Goal: Use online tool/utility: Utilize a website feature to perform a specific function

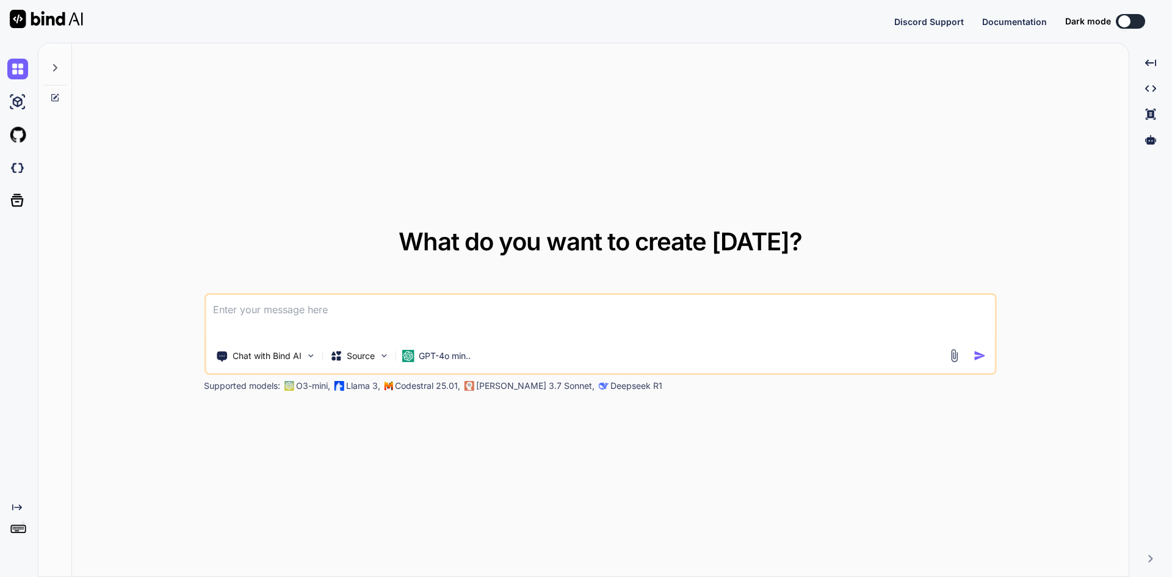
click at [281, 308] on textarea at bounding box center [600, 317] width 789 height 45
type textarea "x"
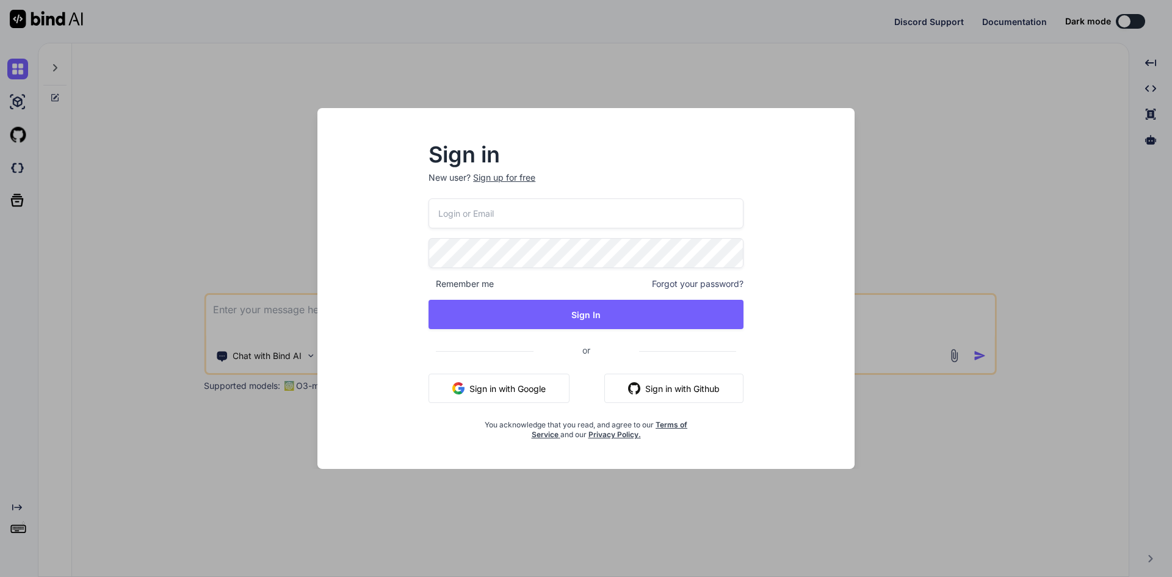
click at [493, 220] on input "email" at bounding box center [585, 213] width 315 height 30
type input "codex"
type textarea "x"
type input "codex9910@"
type textarea "x"
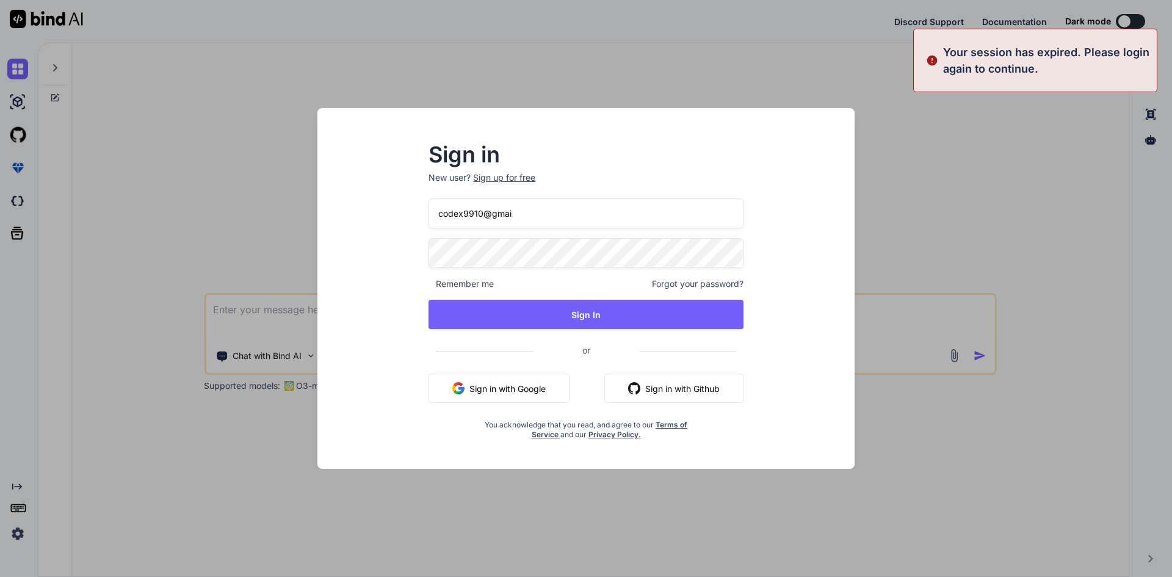
type input "codex9910@gmail"
type textarea "x"
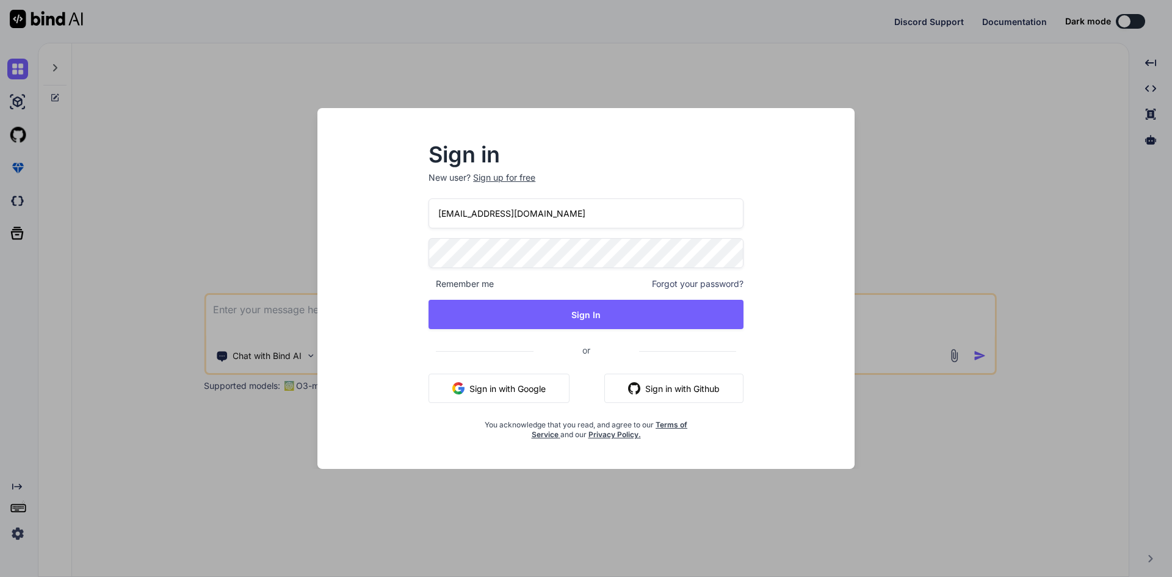
type input "codex9910@gmail.com"
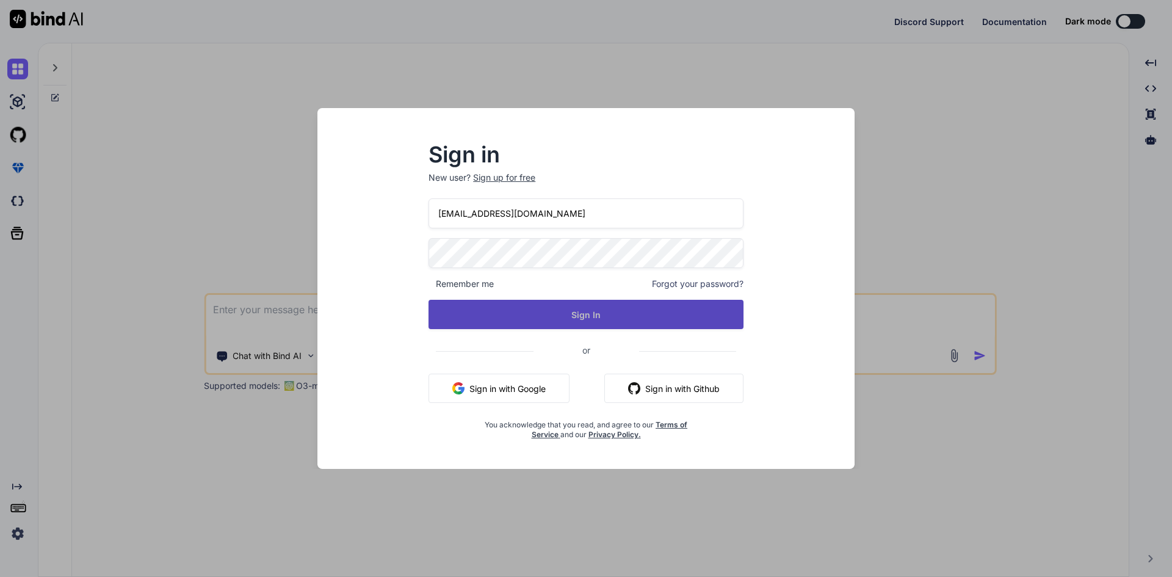
click at [596, 325] on button "Sign In" at bounding box center [585, 314] width 315 height 29
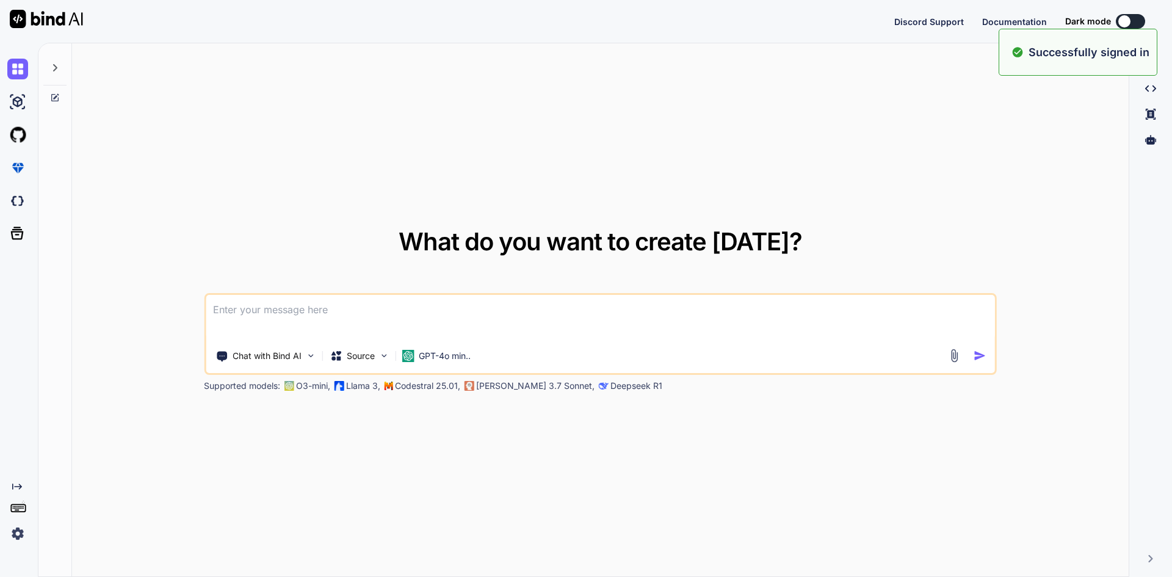
type textarea "x"
click at [302, 314] on textarea at bounding box center [600, 317] width 789 height 45
paste textarea "{ "statusCode": 200, "status": true, "message": "Successfull", "token": null, "…"
type textarea "{ "statusCode": 200, "status": true, "message": "Successfull", "token": null, "…"
type textarea "x"
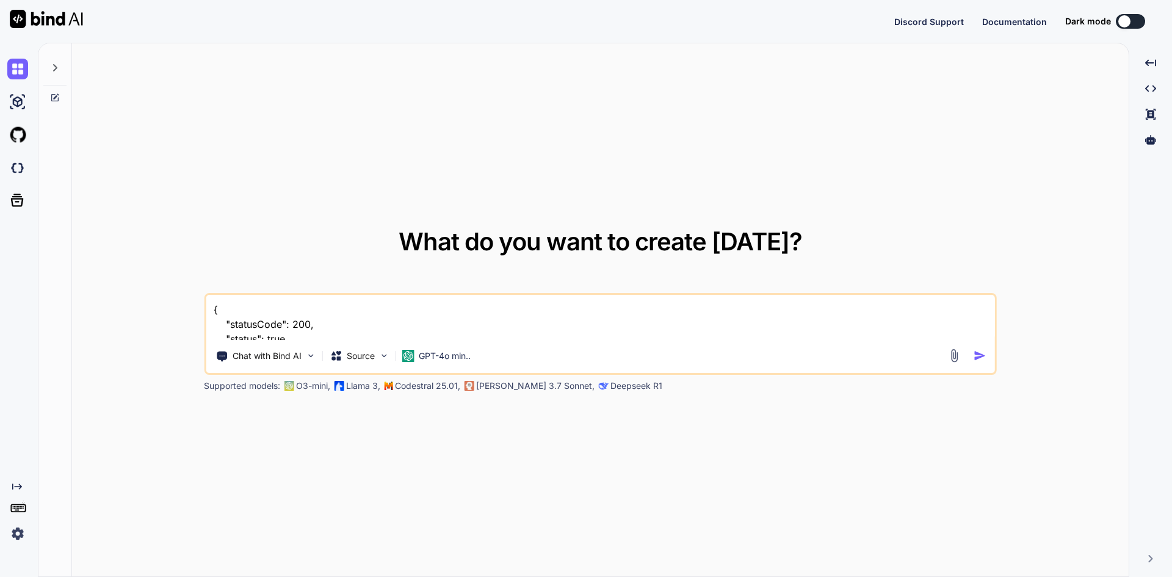
scroll to position [500, 0]
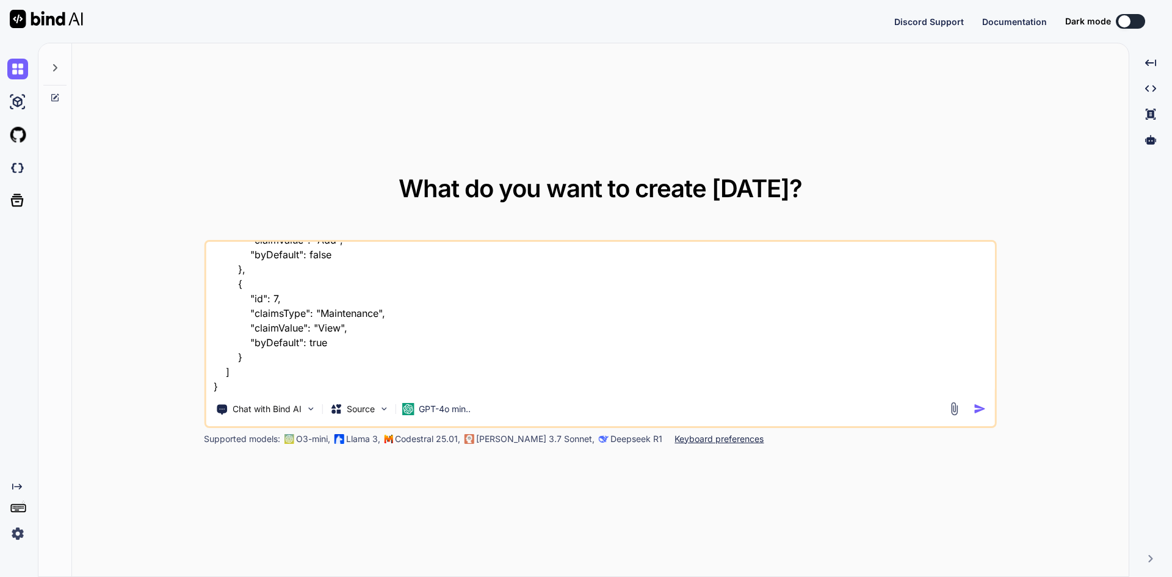
type textarea "{ "statusCode": 200, "status": true, "message": "Successfull", "token": null, "…"
type textarea "x"
type textarea "{ "statusCode": 200, "status": true, "message": "Successfull", "token": null, "…"
type textarea "x"
type textarea "{ "statusCode": 200, "status": true, "message": "Successfull", "token": null, "…"
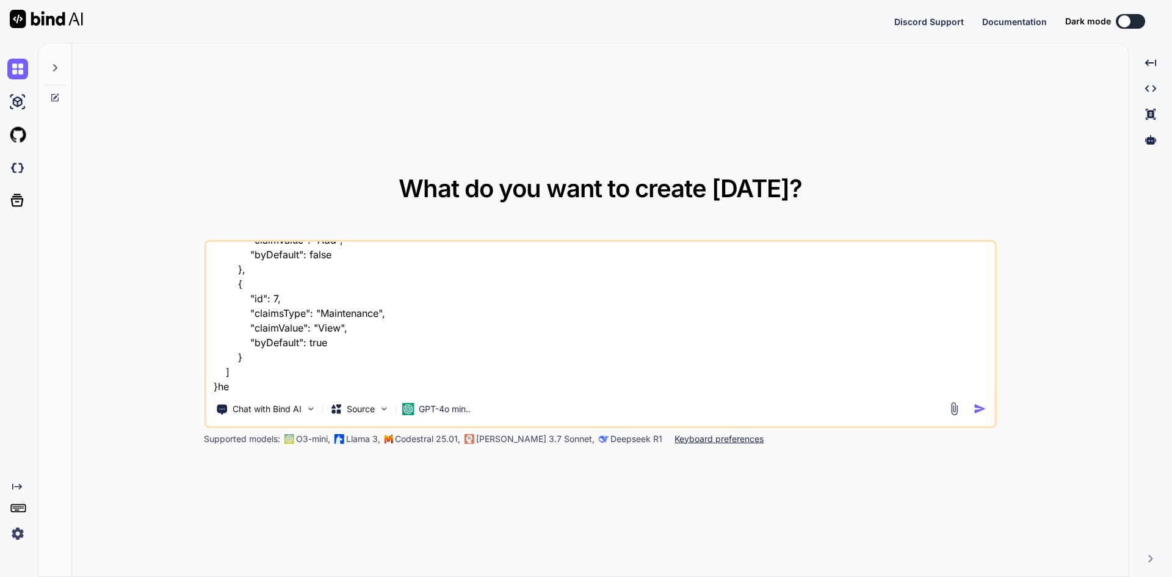
type textarea "x"
type textarea "{ "statusCode": 200, "status": true, "message": "Successfull", "token": null, "…"
type textarea "x"
type textarea "{ "statusCode": 200, "status": true, "message": "Successfull", "token": null, "…"
type textarea "x"
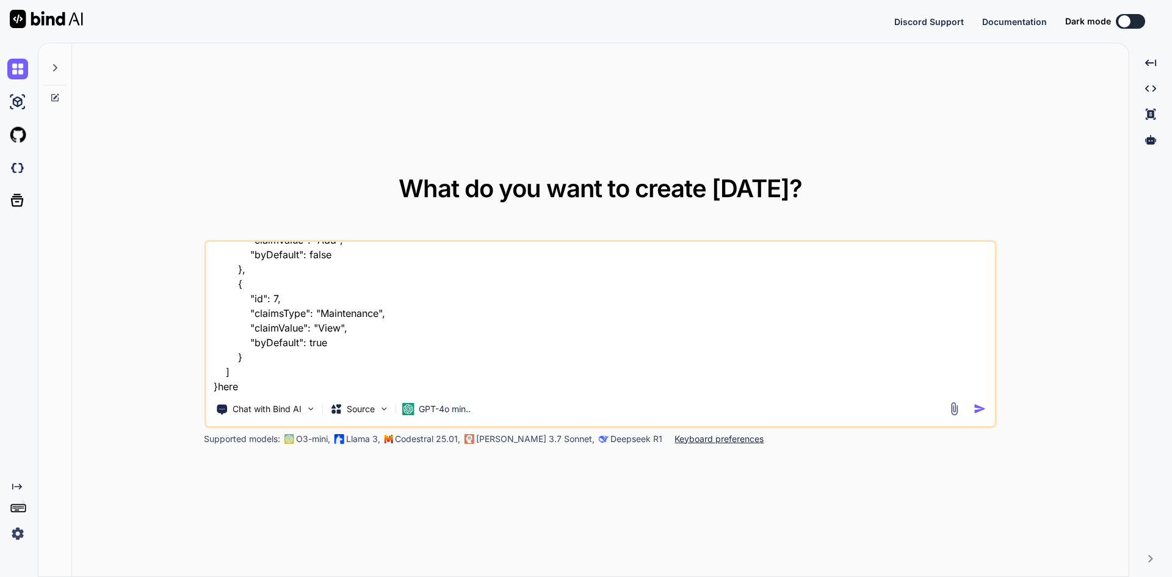
type textarea "{ "statusCode": 200, "status": true, "message": "Successfull", "token": null, "…"
type textarea "x"
type textarea "{ "statusCode": 200, "status": true, "message": "Successfull", "token": null, "…"
type textarea "x"
type textarea "{ "statusCode": 200, "status": true, "message": "Successfull", "token": null, "…"
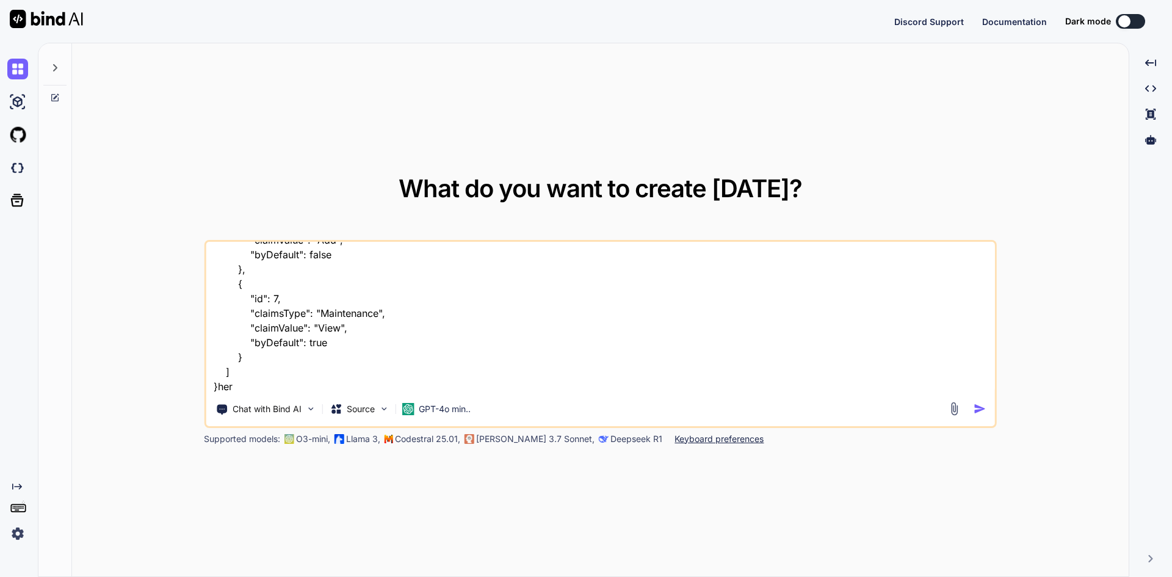
type textarea "x"
type textarea "{ "statusCode": 200, "status": true, "message": "Successfull", "token": null, "…"
type textarea "x"
type textarea "{ "statusCode": 200, "status": true, "message": "Successfull", "token": null, "…"
type textarea "x"
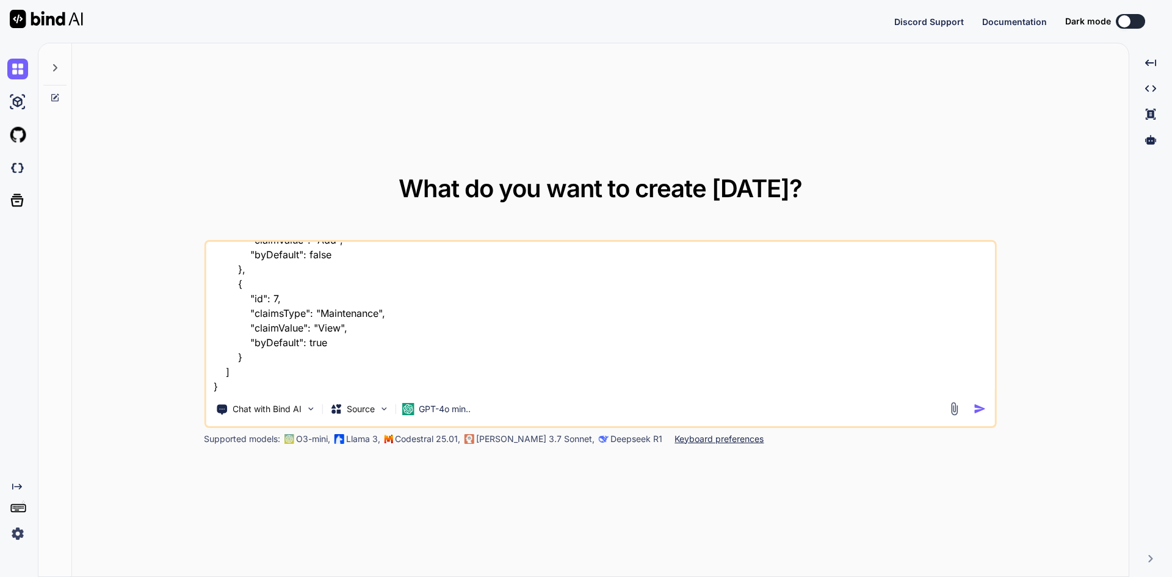
type textarea "{ "statusCode": 200, "status": true, "message": "Successfull", "token": null, "…"
type textarea "x"
type textarea "{ "statusCode": 200, "status": true, "message": "Successfull", "token": null, "…"
type textarea "x"
type textarea "{ "statusCode": 200, "status": true, "message": "Successfull", "token": null, "…"
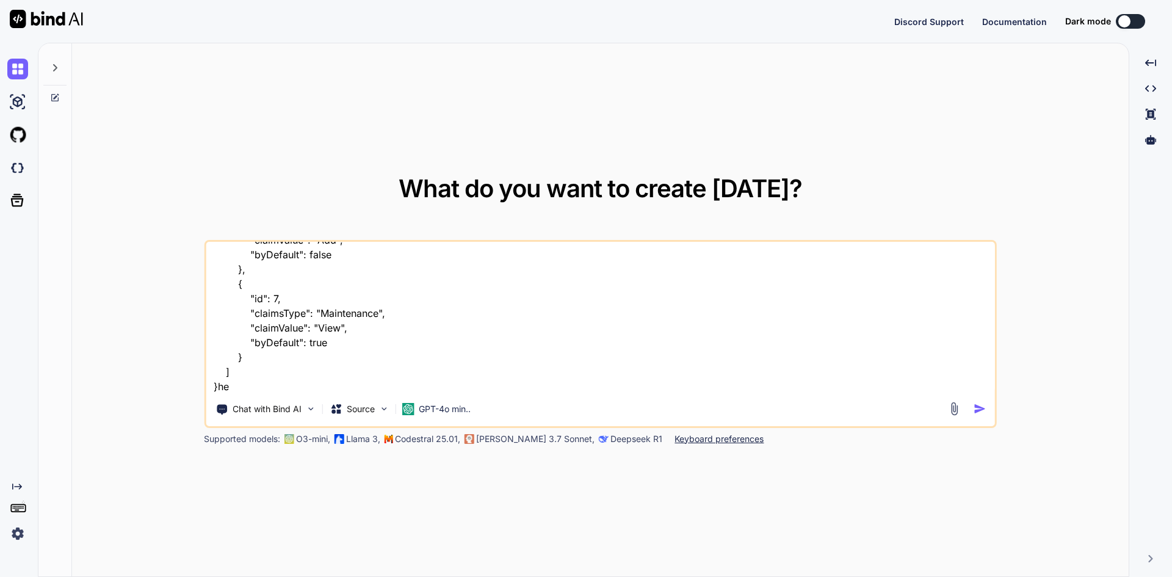
type textarea "x"
type textarea "{ "statusCode": 200, "status": true, "message": "Successfull", "token": null, "…"
type textarea "x"
type textarea "{ "statusCode": 200, "status": true, "message": "Successfull", "token": null, "…"
type textarea "x"
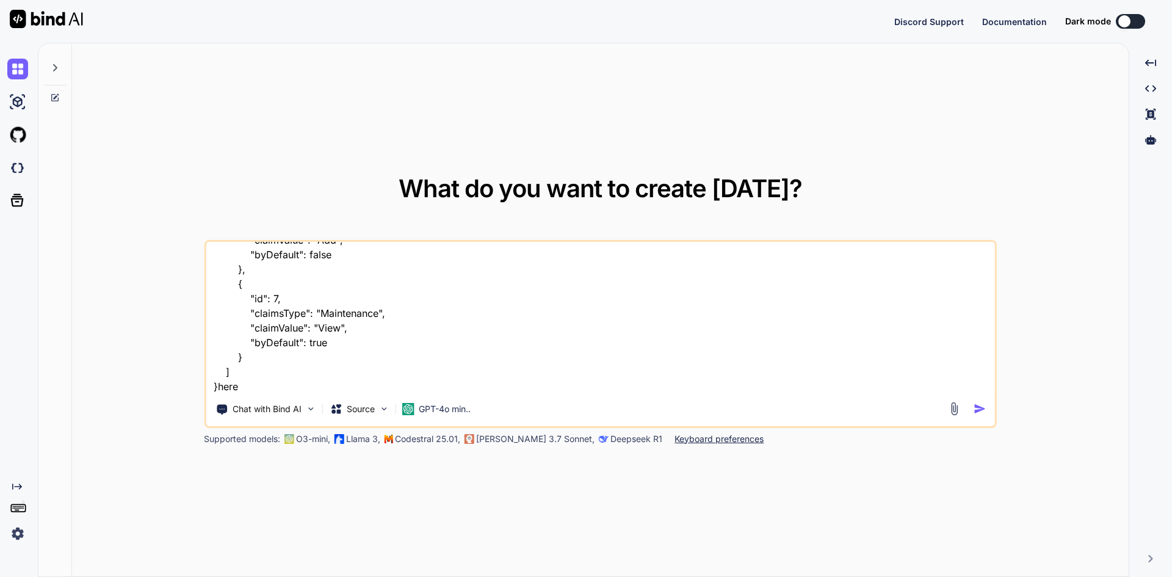
type textarea "{ "statusCode": 200, "status": true, "message": "Successfull", "token": null, "…"
type textarea "x"
type textarea "{ "statusCode": 200, "status": true, "message": "Successfull", "token": null, "…"
type textarea "x"
type textarea "{ "statusCode": 200, "status": true, "message": "Successfull", "token": null, "…"
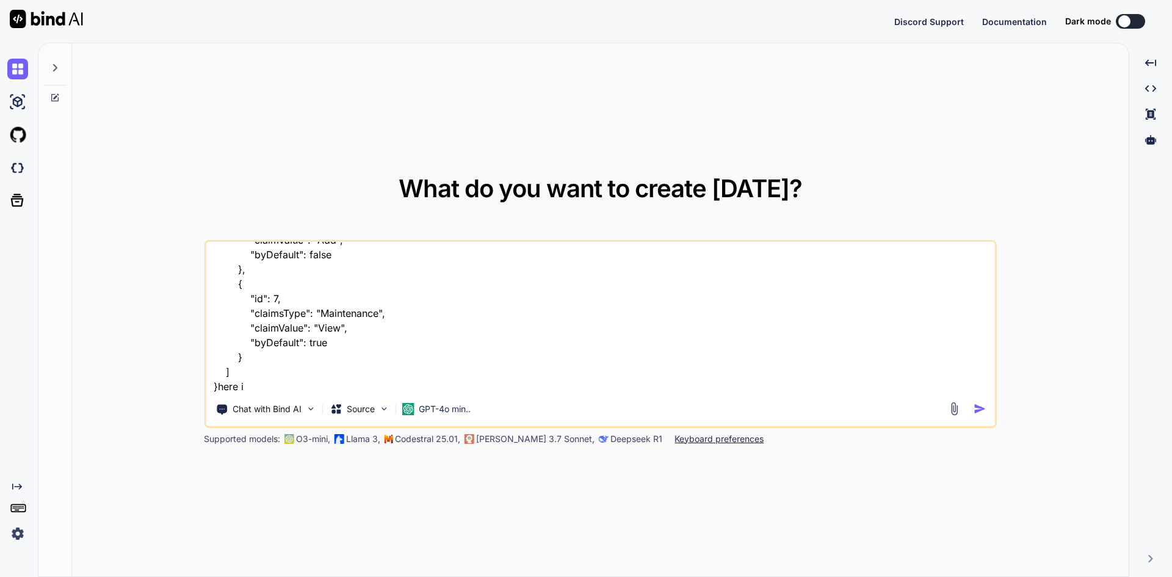
type textarea "x"
type textarea "{ "statusCode": 200, "status": true, "message": "Successfull", "token": null, "…"
type textarea "x"
type textarea "{ "statusCode": 200, "status": true, "message": "Successfull", "token": null, "…"
type textarea "x"
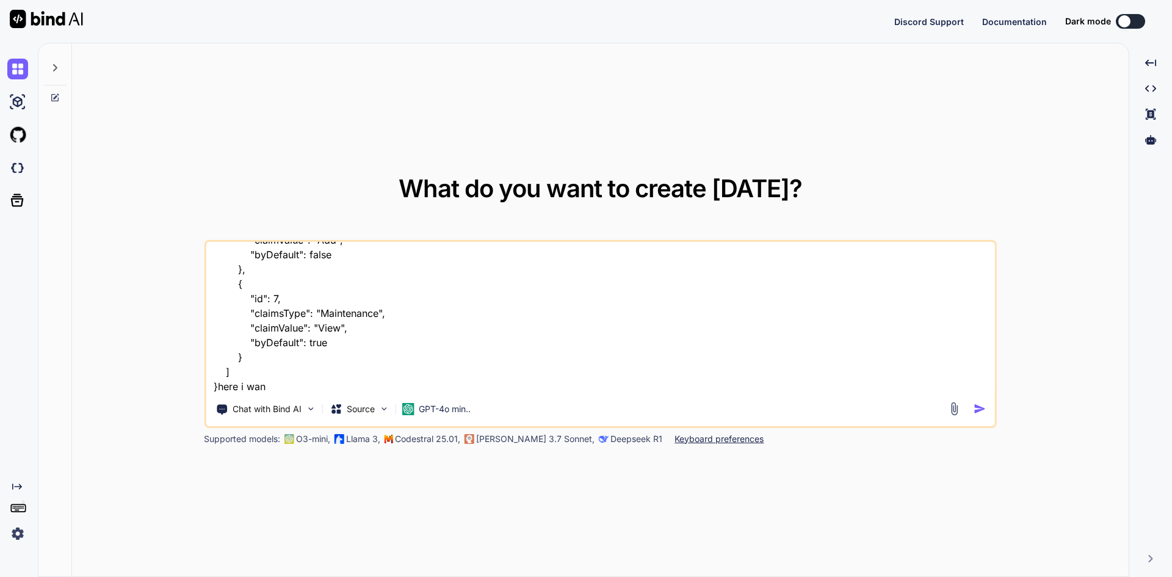
type textarea "{ "statusCode": 200, "status": true, "message": "Successfull", "token": null, "…"
type textarea "x"
type textarea "{ "statusCode": 200, "status": true, "message": "Successfull", "token": null, "…"
type textarea "x"
type textarea "{ "statusCode": 200, "status": true, "message": "Successfull", "token": null, "…"
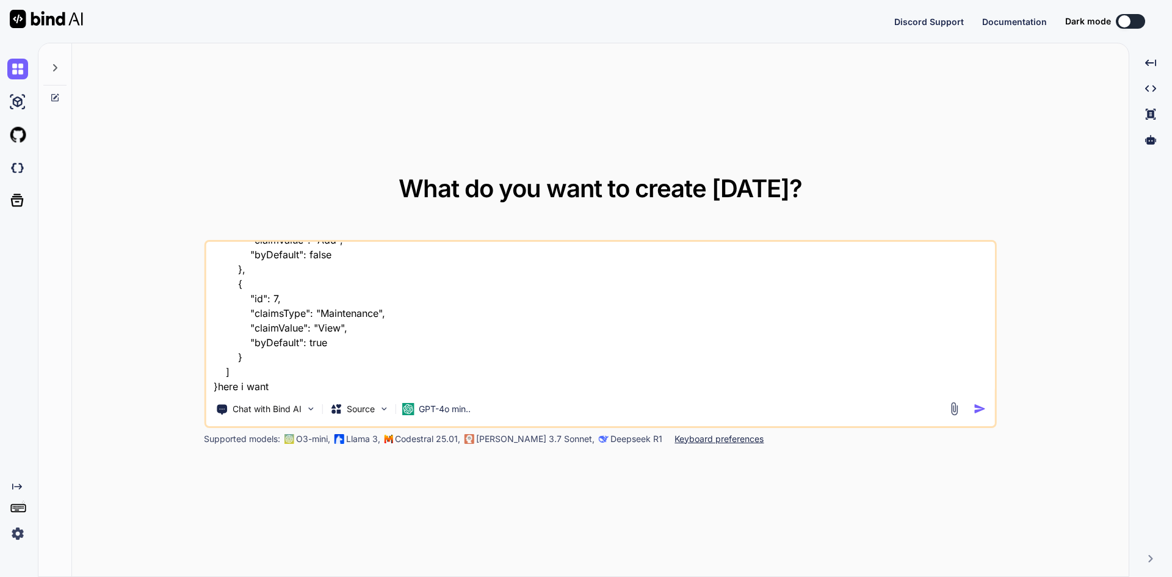
type textarea "x"
type textarea "{ "statusCode": 200, "status": true, "message": "Successfull", "token": null, "…"
type textarea "x"
type textarea "{ "statusCode": 200, "status": true, "message": "Successfull", "token": null, "…"
type textarea "x"
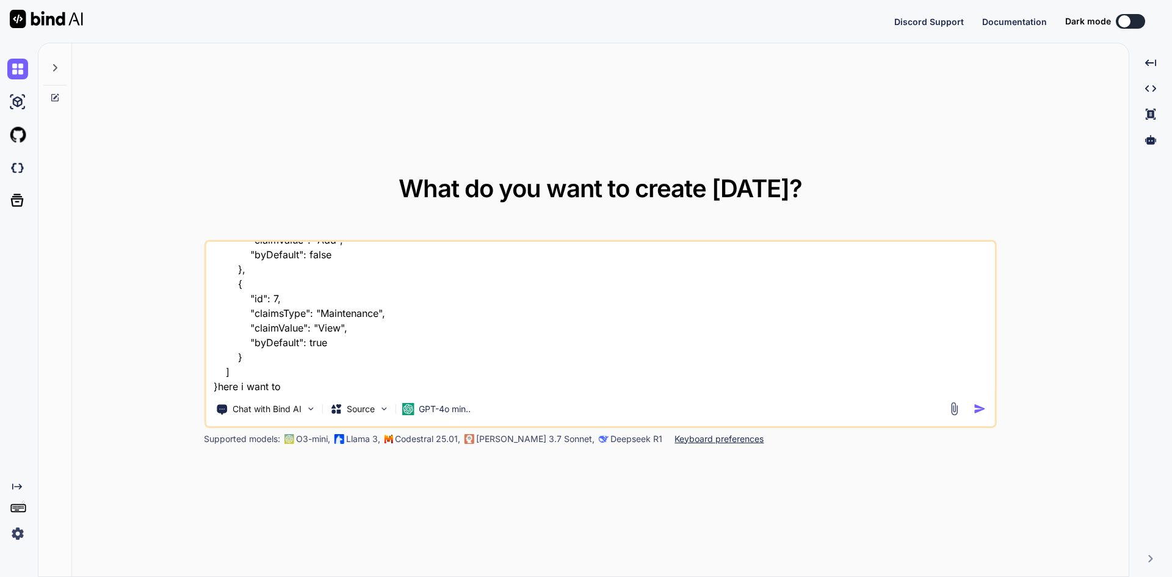
type textarea "{ "statusCode": 200, "status": true, "message": "Successfull", "token": null, "…"
type textarea "x"
type textarea "{ "statusCode": 200, "status": true, "message": "Successfull", "token": null, "…"
type textarea "x"
type textarea "{ "statusCode": 200, "status": true, "message": "Successfull", "token": null, "…"
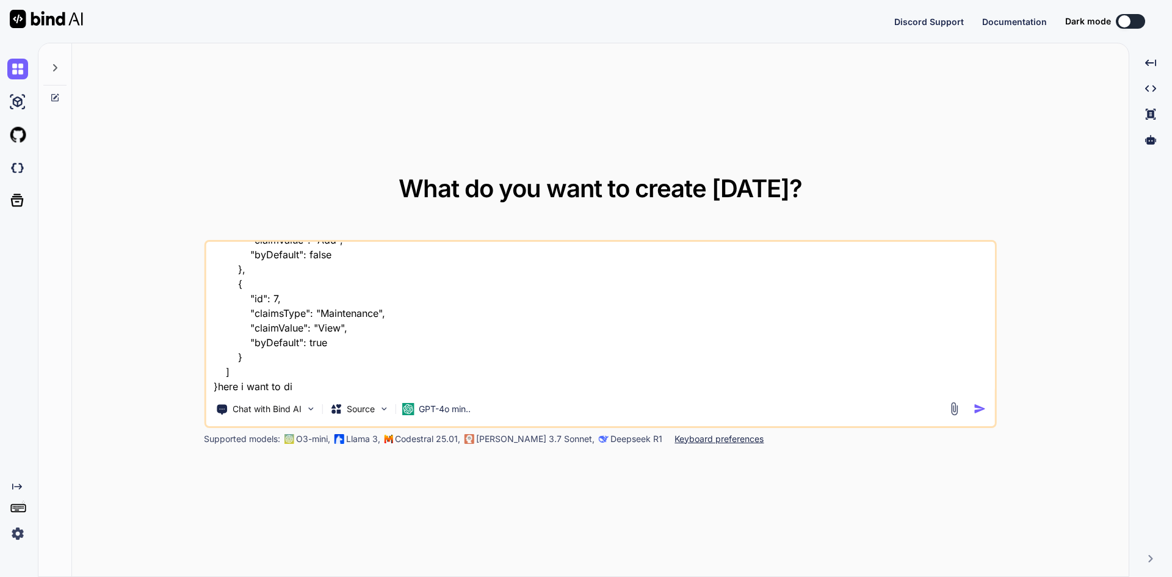
type textarea "x"
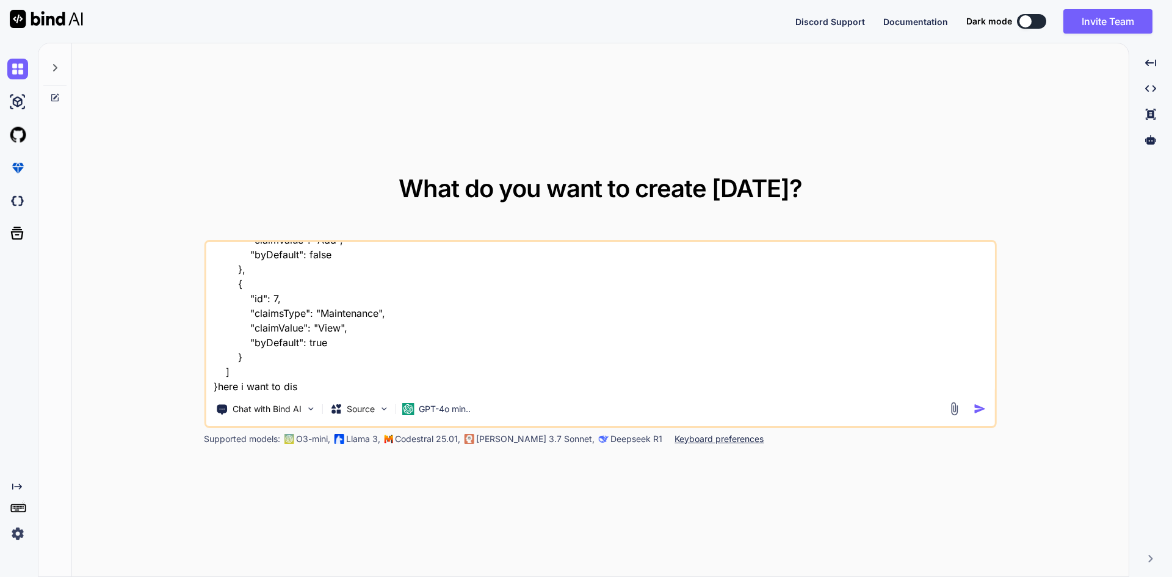
type textarea "{ "statusCode": 200, "status": true, "message": "Successfull", "token": null, "…"
type textarea "x"
type textarea "{ "statusCode": 200, "status": true, "message": "Successfull", "token": null, "…"
type textarea "x"
type textarea "{ "statusCode": 200, "status": true, "message": "Successfull", "token": null, "…"
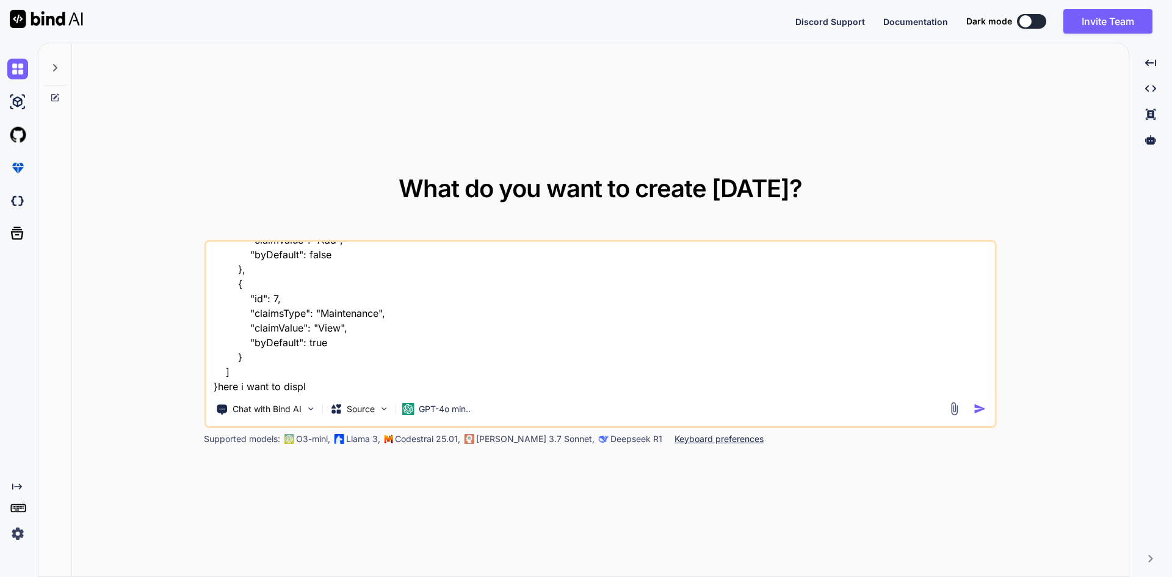
type textarea "x"
type textarea "{ "statusCode": 200, "status": true, "message": "Successfull", "token": null, "…"
type textarea "x"
type textarea "{ "statusCode": 200, "status": true, "message": "Successfull", "token": null, "…"
type textarea "x"
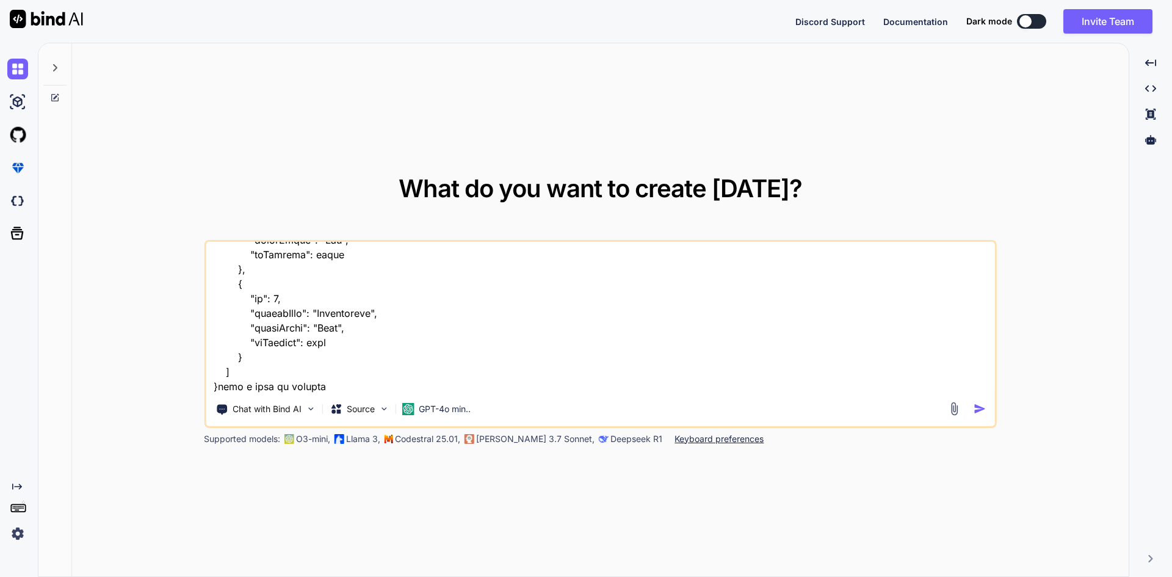
type textarea "{ "statusCode": 200, "status": true, "message": "Successfull", "token": null, "…"
type textarea "x"
type textarea "{ "statusCode": 200, "status": true, "message": "Successfull", "token": null, "…"
type textarea "x"
type textarea "{ "statusCode": 200, "status": true, "message": "Successfull", "token": null, "…"
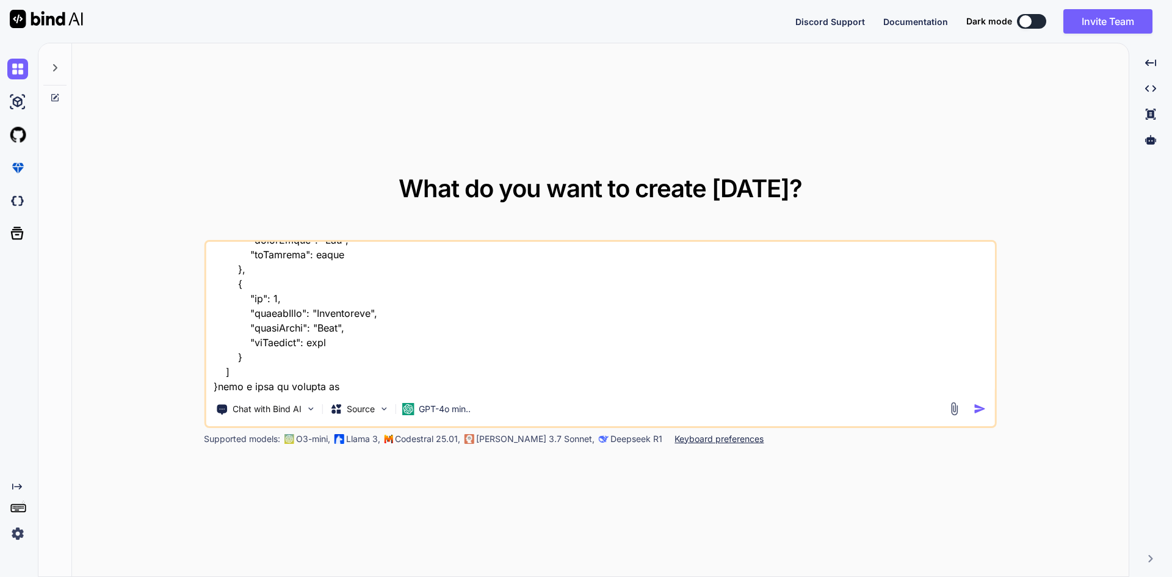
type textarea "x"
type textarea "{ "statusCode": 200, "status": true, "message": "Successfull", "token": null, "…"
type textarea "x"
type textarea "{ "statusCode": 200, "status": true, "message": "Successfull", "token": null, "…"
type textarea "x"
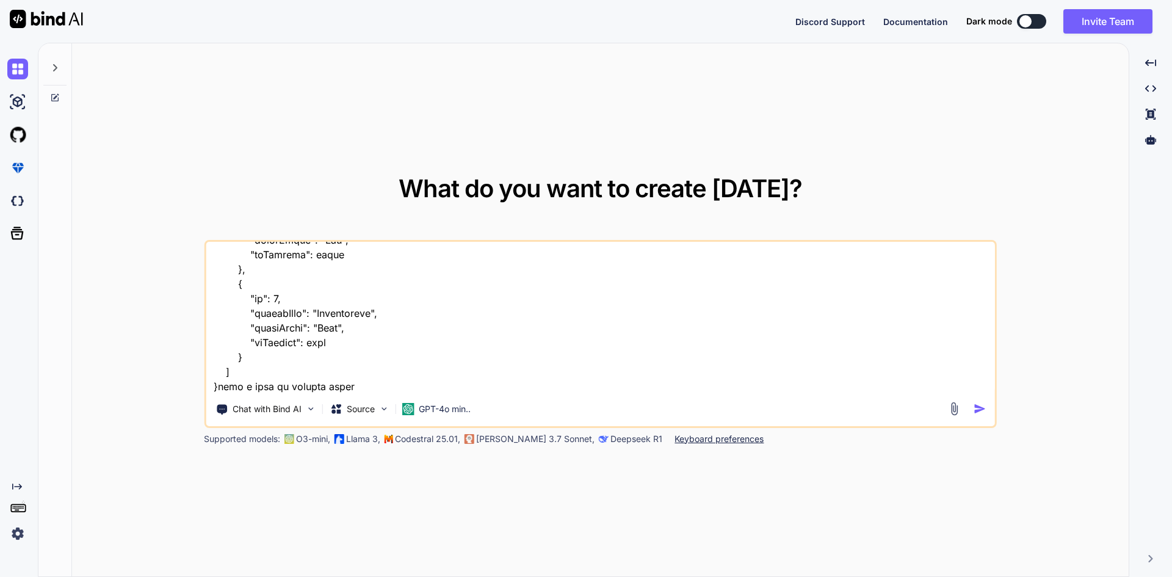
type textarea "{ "statusCode": 200, "status": true, "message": "Successfull", "token": null, "…"
type textarea "x"
type textarea "{ "statusCode": 200, "status": true, "message": "Successfull", "token": null, "…"
type textarea "x"
type textarea "{ "statusCode": 200, "status": true, "message": "Successfull", "token": null, "…"
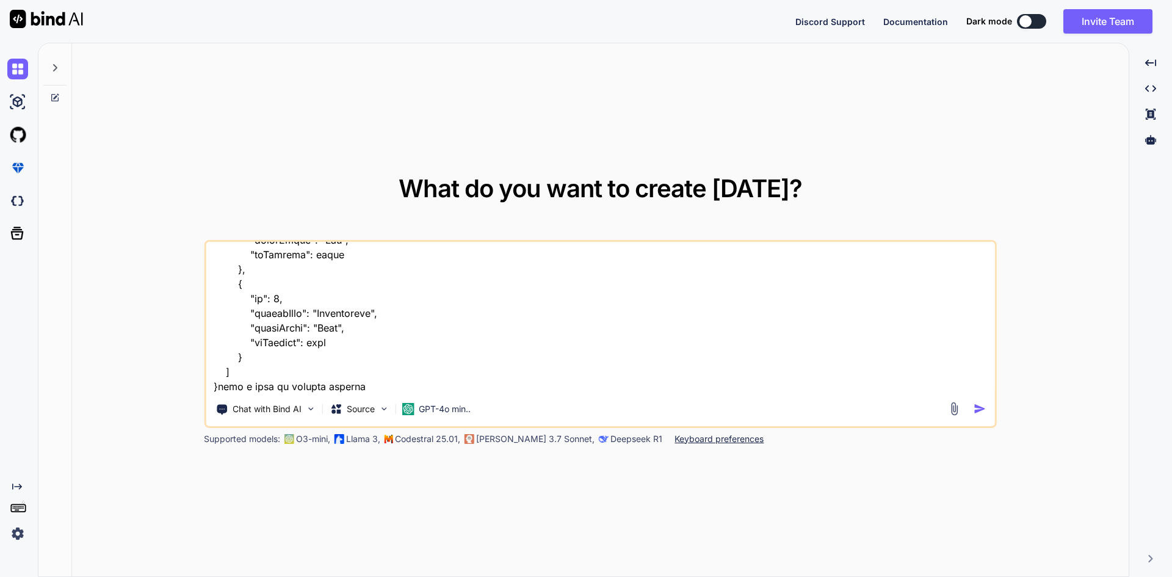
type textarea "x"
type textarea "{ "statusCode": 200, "status": true, "message": "Successfull", "token": null, "…"
type textarea "x"
type textarea "{ "statusCode": 200, "status": true, "message": "Successfull", "token": null, "…"
type textarea "x"
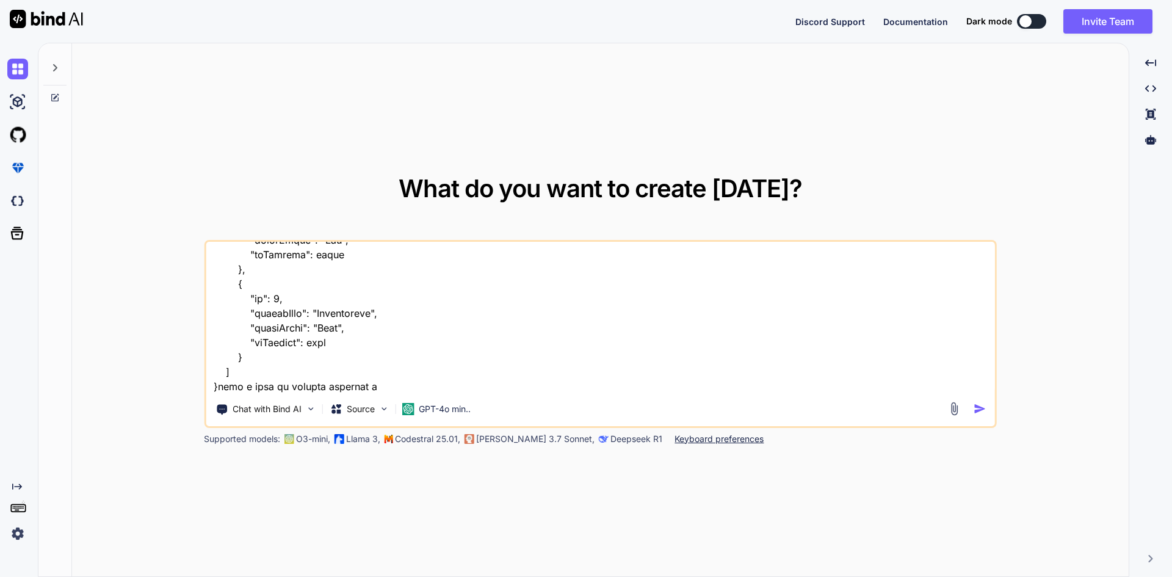
type textarea "{ "statusCode": 200, "status": true, "message": "Successfull", "token": null, "…"
type textarea "x"
type textarea "{ "statusCode": 200, "status": true, "message": "Successfull", "token": null, "…"
type textarea "x"
type textarea "{ "statusCode": 200, "status": true, "message": "Successfull", "token": null, "…"
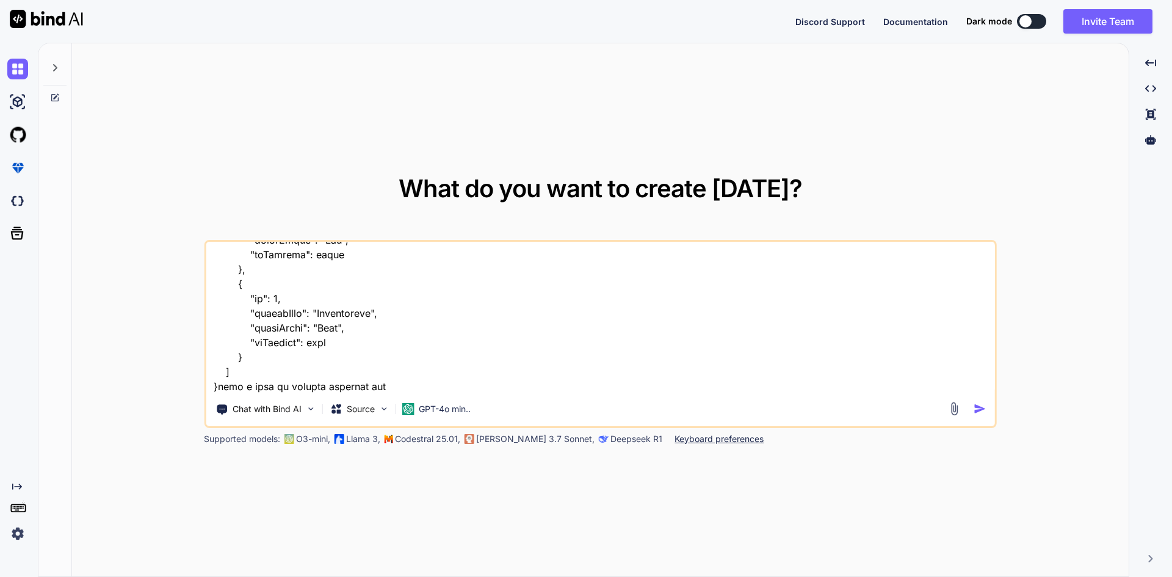
type textarea "x"
type textarea "{ "statusCode": 200, "status": true, "message": "Successfull", "token": null, "…"
type textarea "x"
type textarea "{ "statusCode": 200, "status": true, "message": "Successfull", "token": null, "…"
type textarea "x"
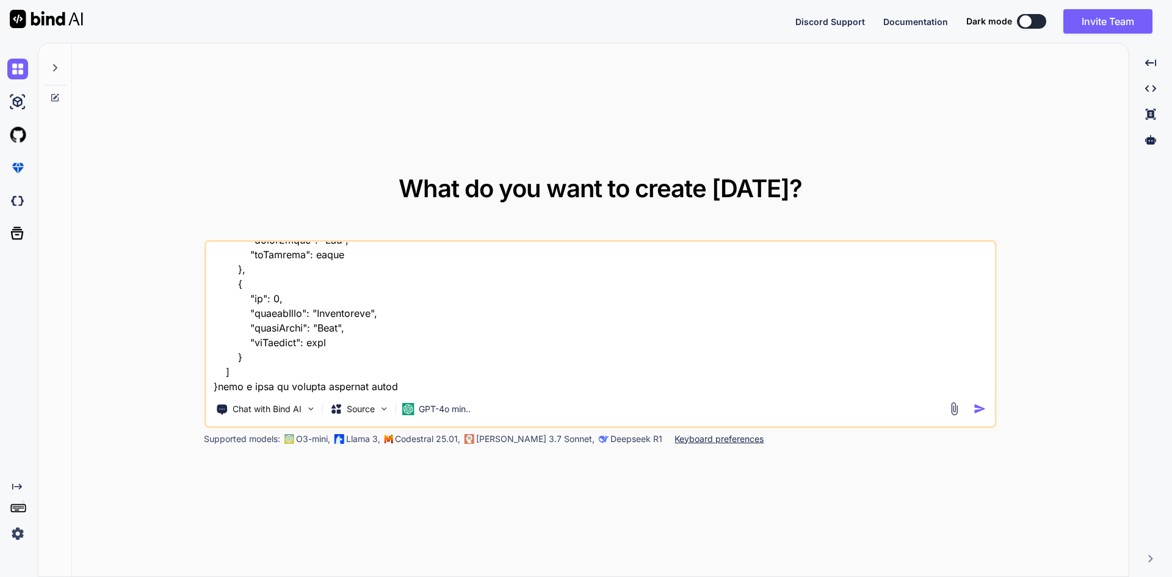
type textarea "{ "statusCode": 200, "status": true, "message": "Successfull", "token": null, "…"
type textarea "x"
type textarea "{ "statusCode": 200, "status": true, "message": "Successfull", "token": null, "…"
type textarea "x"
type textarea "{ "statusCode": 200, "status": true, "message": "Successfull", "token": null, "…"
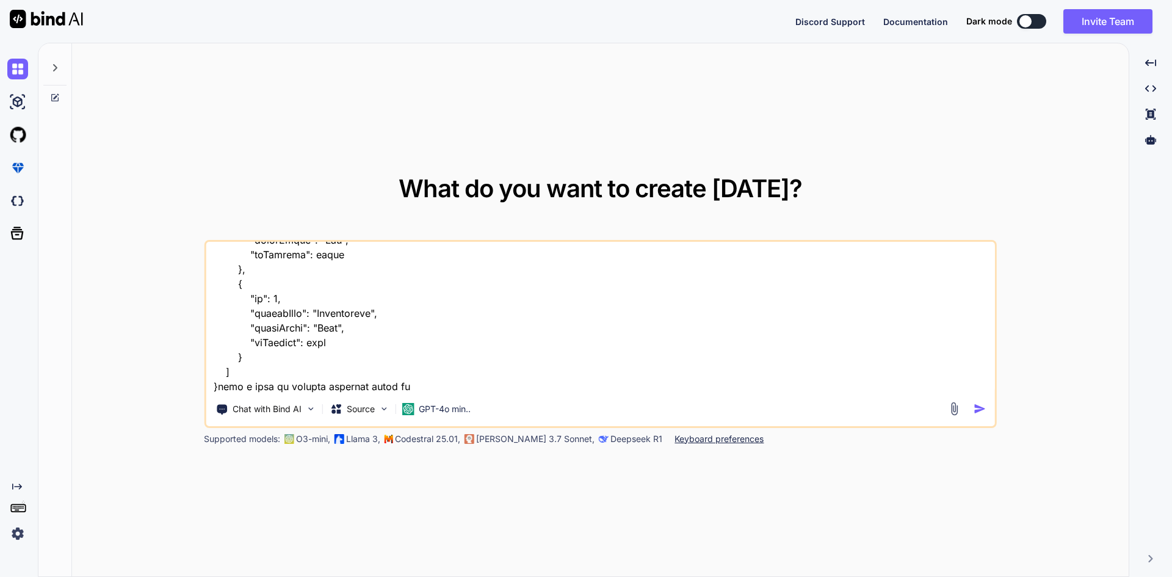
type textarea "x"
type textarea "{ "statusCode": 200, "status": true, "message": "Successfull", "token": null, "…"
type textarea "x"
type textarea "{ "statusCode": 200, "status": true, "message": "Successfull", "token": null, "…"
type textarea "x"
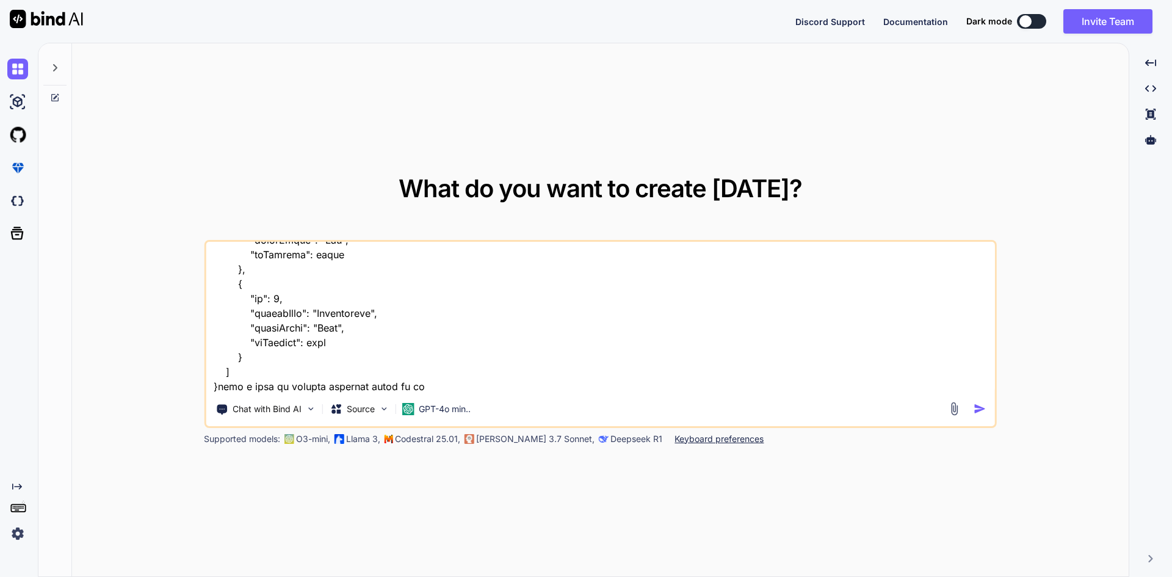
type textarea "{ "statusCode": 200, "status": true, "message": "Successfull", "token": null, "…"
type textarea "x"
type textarea "{ "statusCode": 200, "status": true, "message": "Successfull", "token": null, "…"
type textarea "x"
type textarea "{ "statusCode": 200, "status": true, "message": "Successfull", "token": null, "…"
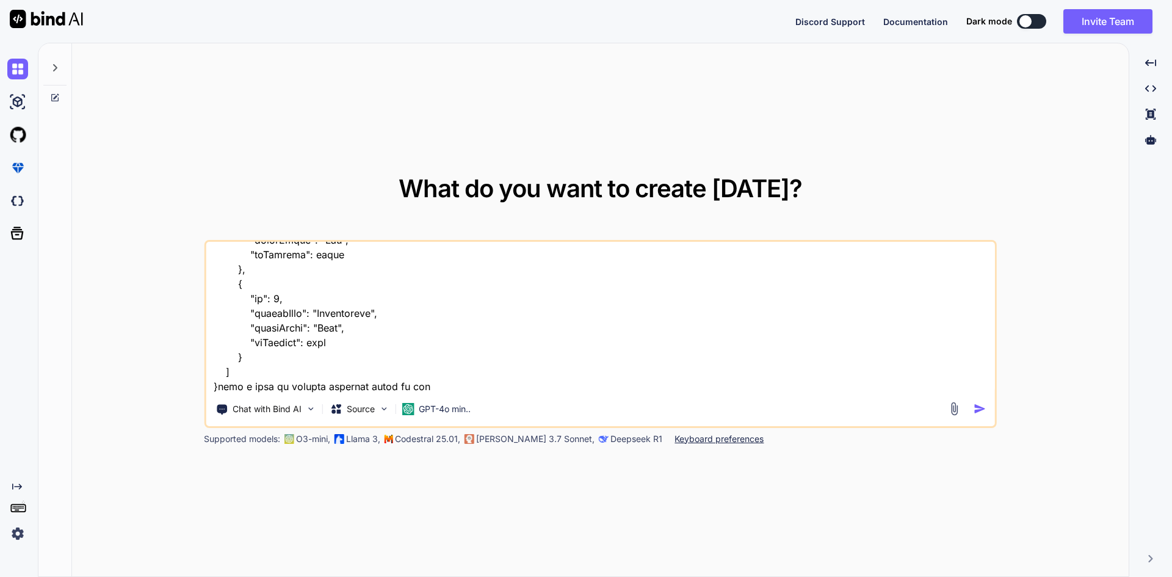
type textarea "x"
type textarea "{ "statusCode": 200, "status": true, "message": "Successfull", "token": null, "…"
type textarea "x"
type textarea "{ "statusCode": 200, "status": true, "message": "Successfull", "token": null, "…"
type textarea "x"
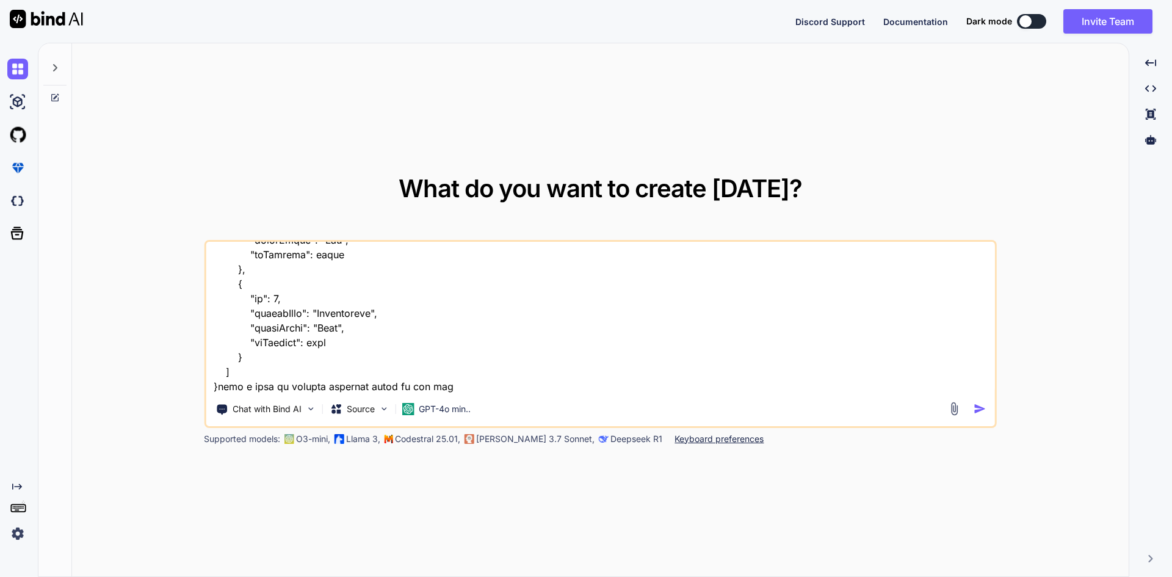
type textarea "{ "statusCode": 200, "status": true, "message": "Successfull", "token": null, "…"
type textarea "x"
type textarea "{ "statusCode": 200, "status": true, "message": "Successfull", "token": null, "…"
type textarea "x"
type textarea "{ "statusCode": 200, "status": true, "message": "Successfull", "token": null, "…"
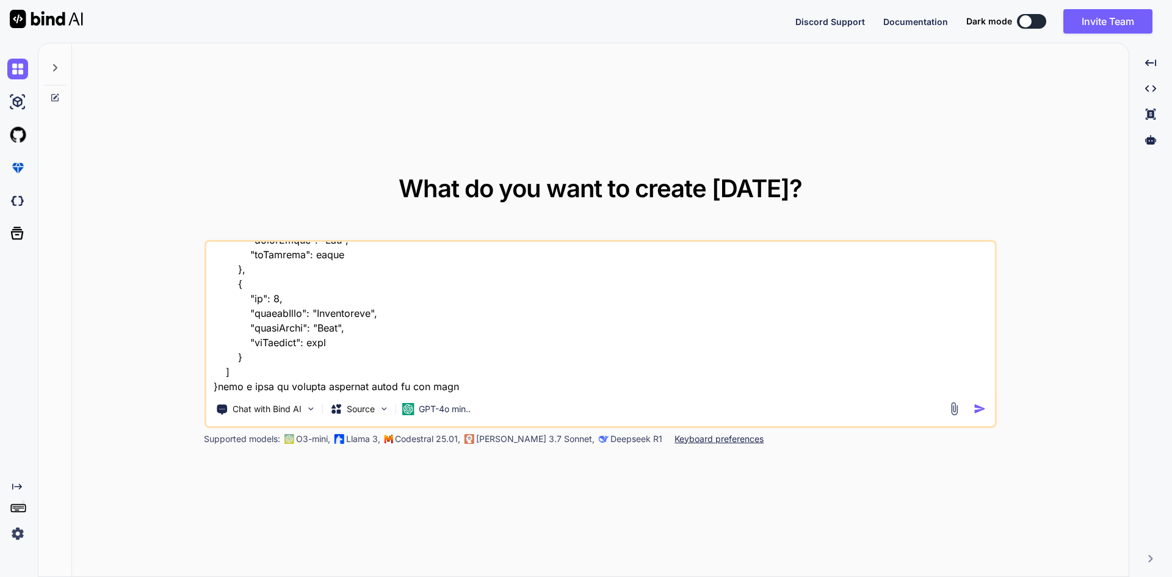
type textarea "x"
type textarea "{ "statusCode": 200, "status": true, "message": "Successfull", "token": null, "…"
type textarea "x"
type textarea "{ "statusCode": 200, "status": true, "message": "Successfull", "token": null, "…"
type textarea "x"
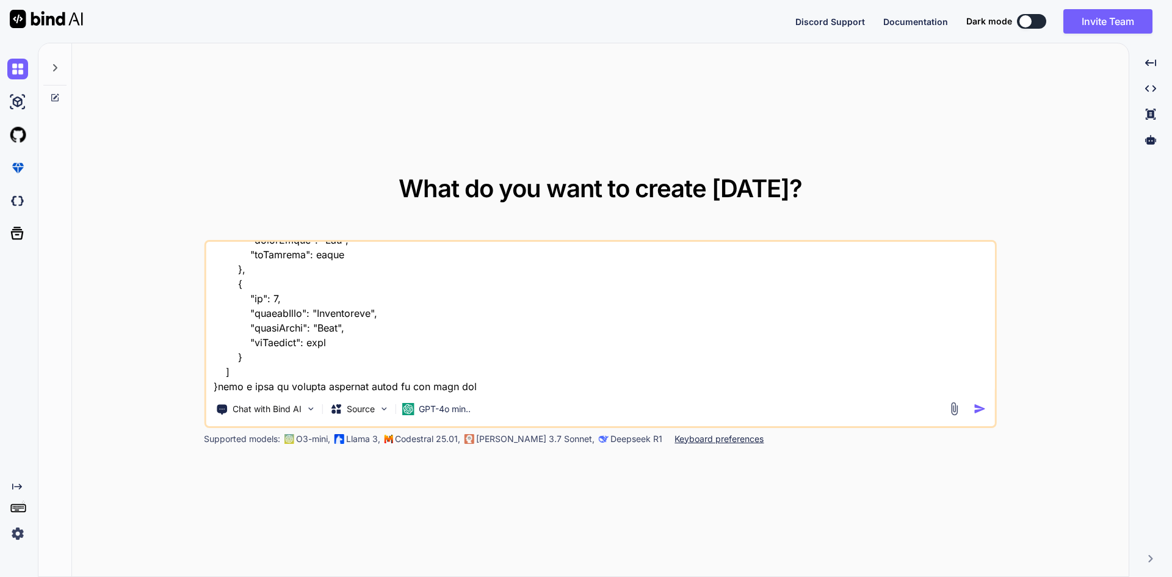
type textarea "{ "statusCode": 200, "status": true, "message": "Successfull", "token": null, "…"
type textarea "x"
type textarea "{ "statusCode": 200, "status": true, "message": "Successfull", "token": null, "…"
type textarea "x"
type textarea "{ "statusCode": 200, "status": true, "message": "Successfull", "token": null, "…"
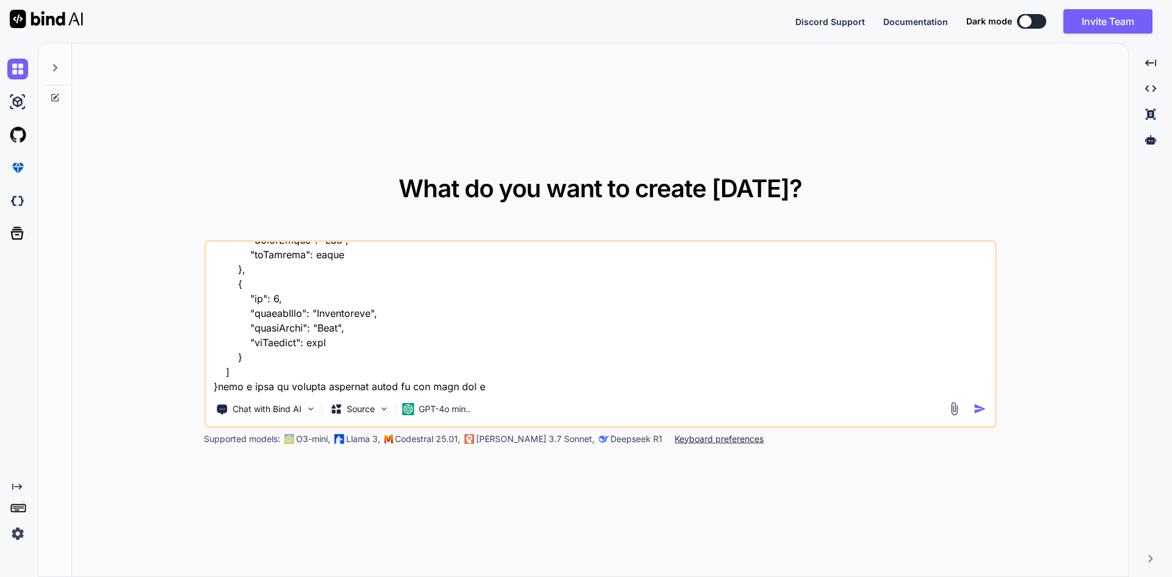
type textarea "x"
type textarea "{ "statusCode": 200, "status": true, "message": "Successfull", "token": null, "…"
type textarea "x"
type textarea "{ "statusCode": 200, "status": true, "message": "Successfull", "token": null, "…"
type textarea "x"
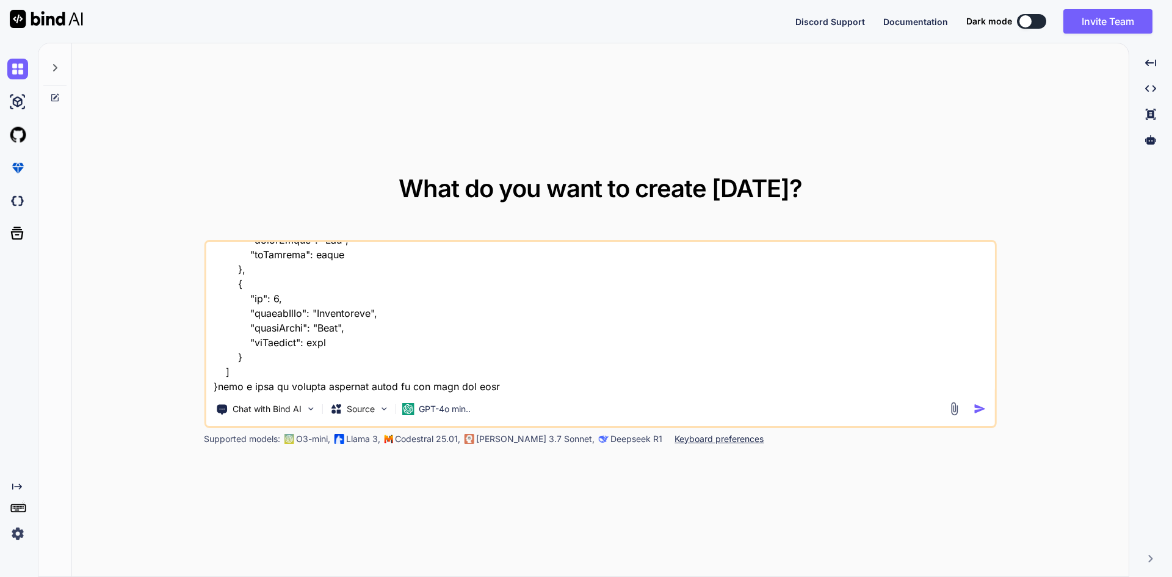
type textarea "{ "statusCode": 200, "status": true, "message": "Successfull", "token": null, "…"
type textarea "x"
type textarea "{ "statusCode": 200, "status": true, "message": "Successfull", "token": null, "…"
type textarea "x"
type textarea "{ "statusCode": 200, "status": true, "message": "Successfull", "token": null, "…"
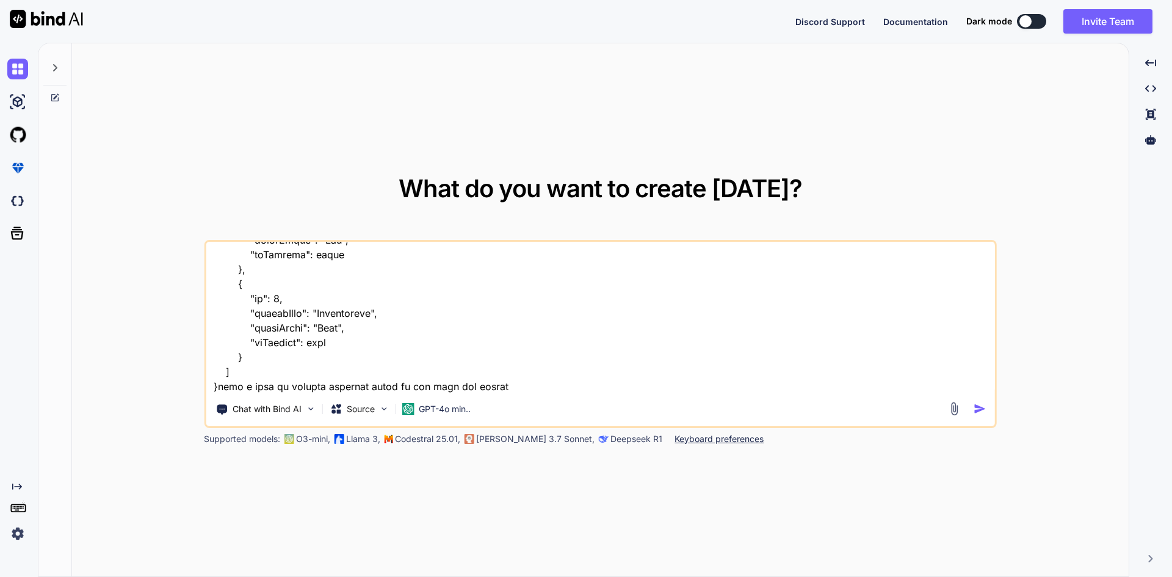
type textarea "x"
type textarea "{ "statusCode": 200, "status": true, "message": "Successfull", "token": null, "…"
type textarea "x"
type textarea "{ "statusCode": 200, "status": true, "message": "Successfull", "token": null, "…"
type textarea "x"
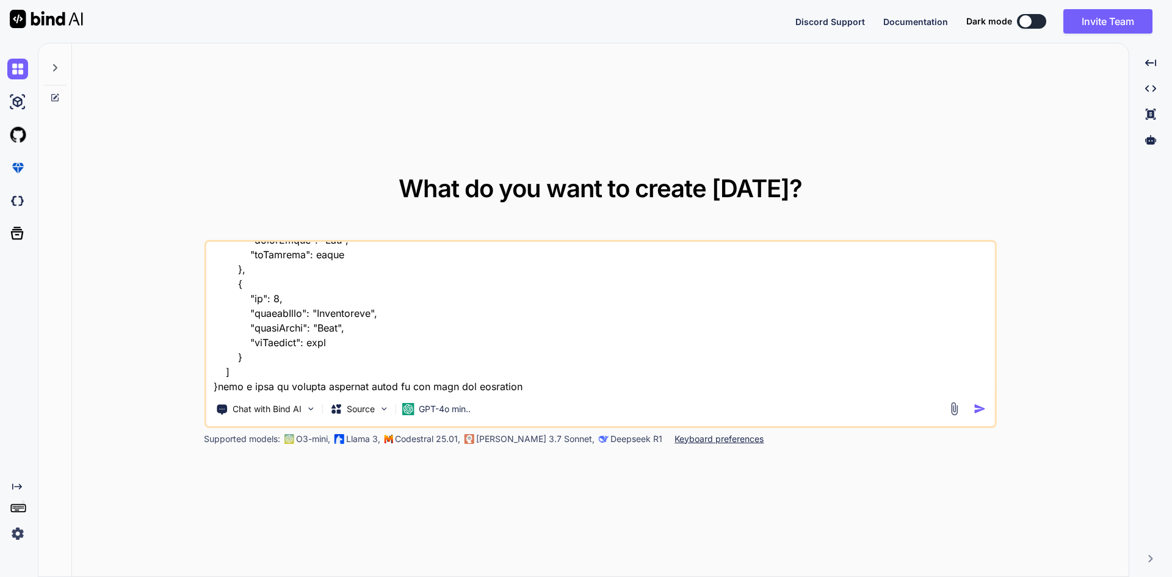
type textarea "{ "statusCode": 200, "status": true, "message": "Successfull", "token": null, "…"
type textarea "x"
type textarea "{ "statusCode": 200, "status": true, "message": "Successfull", "token": null, "…"
type textarea "x"
type textarea "{ "statusCode": 200, "status": true, "message": "Successfull", "token": null, "…"
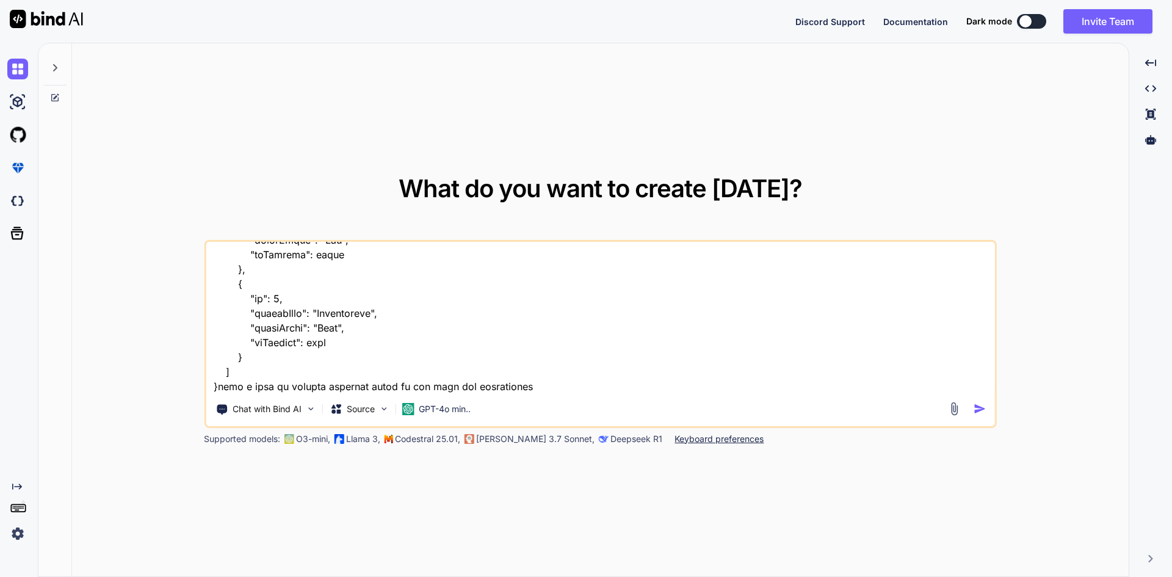
type textarea "x"
type textarea "{ "statusCode": 200, "status": true, "message": "Successfull", "token": null, "…"
type textarea "x"
type textarea "{ "statusCode": 200, "status": true, "message": "Successfull", "token": null, "…"
type textarea "x"
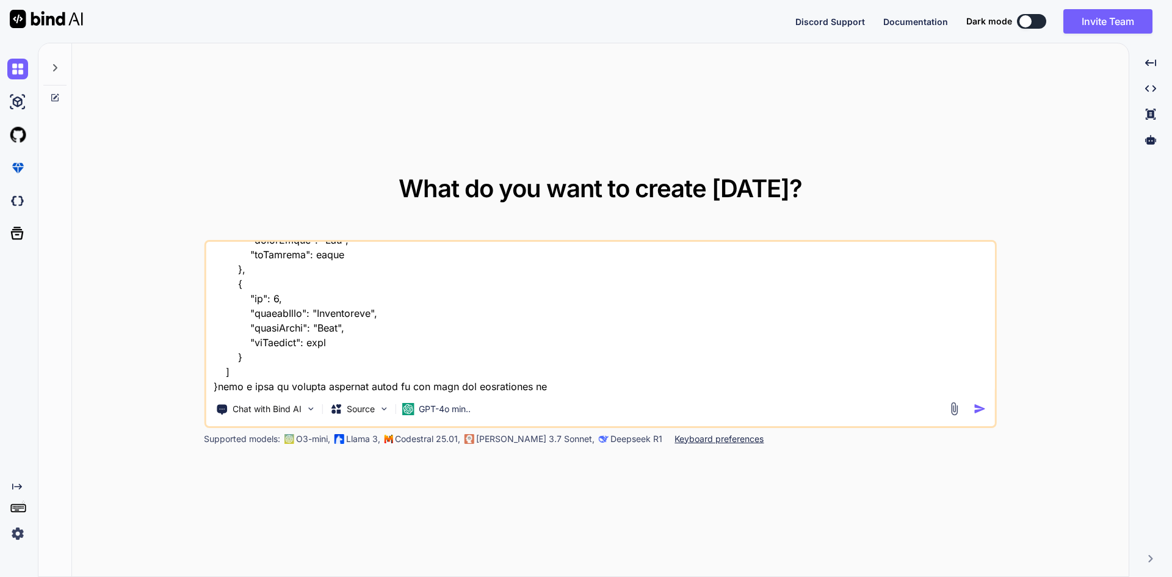
type textarea "{ "statusCode": 200, "status": true, "message": "Successfull", "token": null, "…"
type textarea "x"
type textarea "{ "statusCode": 200, "status": true, "message": "Successfull", "token": null, "…"
type textarea "x"
type textarea "{ "statusCode": 200, "status": true, "message": "Successfull", "token": null, "…"
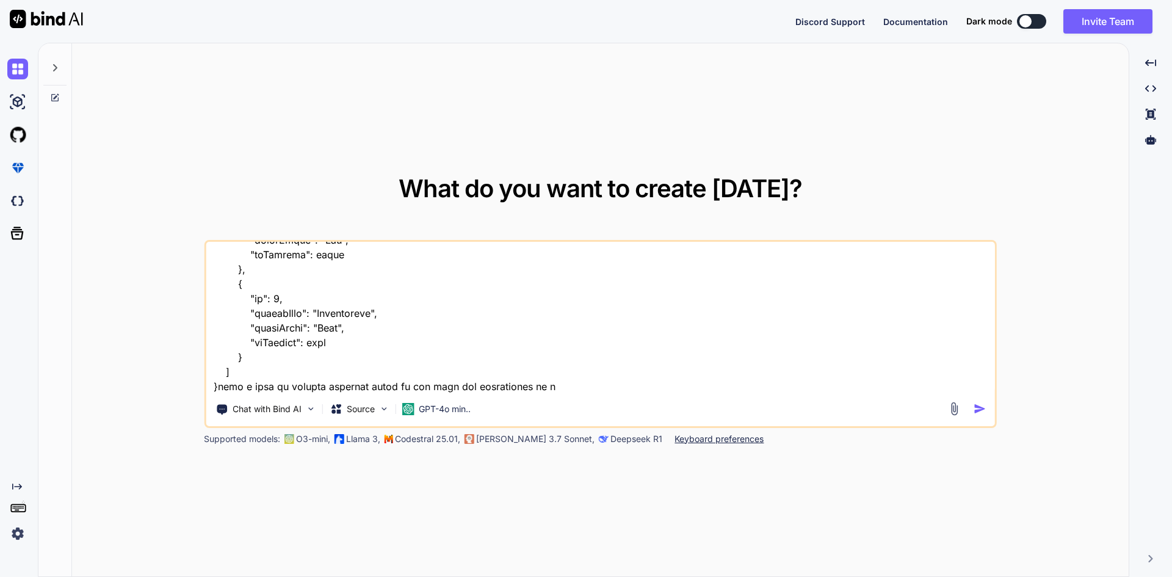
type textarea "x"
type textarea "{ "statusCode": 200, "status": true, "message": "Successfull", "token": null, "…"
type textarea "x"
type textarea "{ "statusCode": 200, "status": true, "message": "Successfull", "token": null, "…"
type textarea "x"
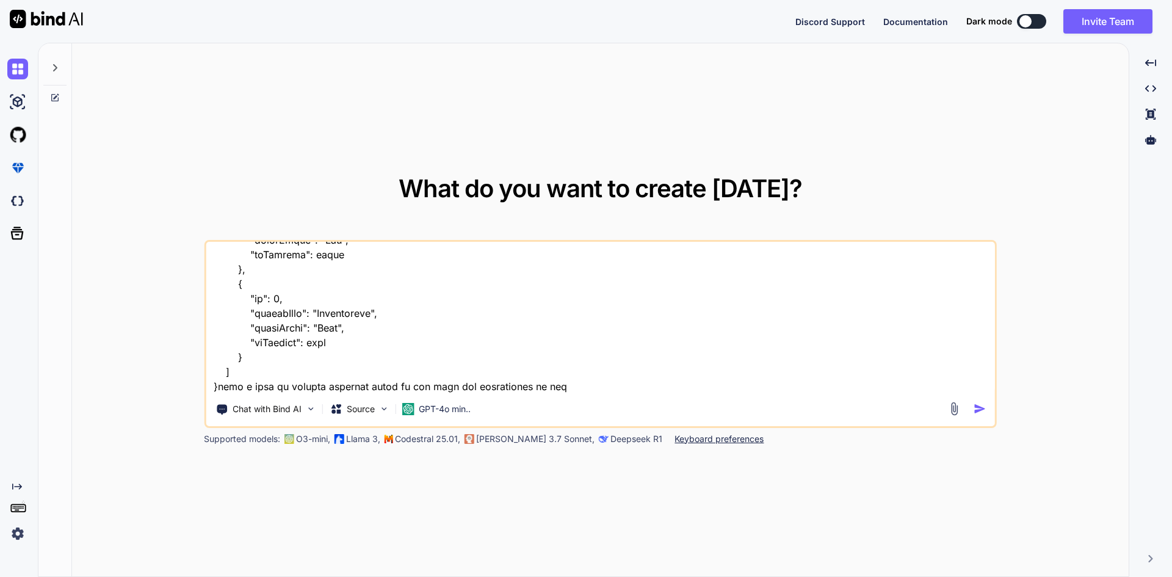
type textarea "{ "statusCode": 200, "status": true, "message": "Successfull", "token": null, "…"
type textarea "x"
type textarea "{ "statusCode": 200, "status": true, "message": "Successfull", "token": null, "…"
type textarea "x"
type textarea "{ "statusCode": 200, "status": true, "message": "Successfull", "token": null, "…"
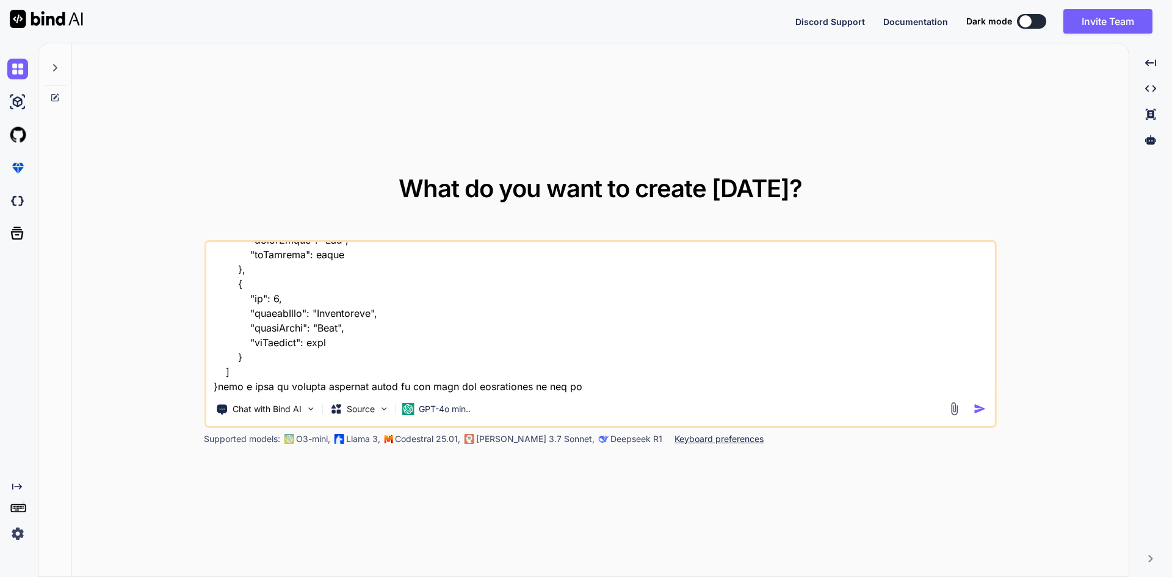
type textarea "x"
type textarea "{ "statusCode": 200, "status": true, "message": "Successfull", "token": null, "…"
type textarea "x"
type textarea "{ "statusCode": 200, "status": true, "message": "Successfull", "token": null, "…"
type textarea "x"
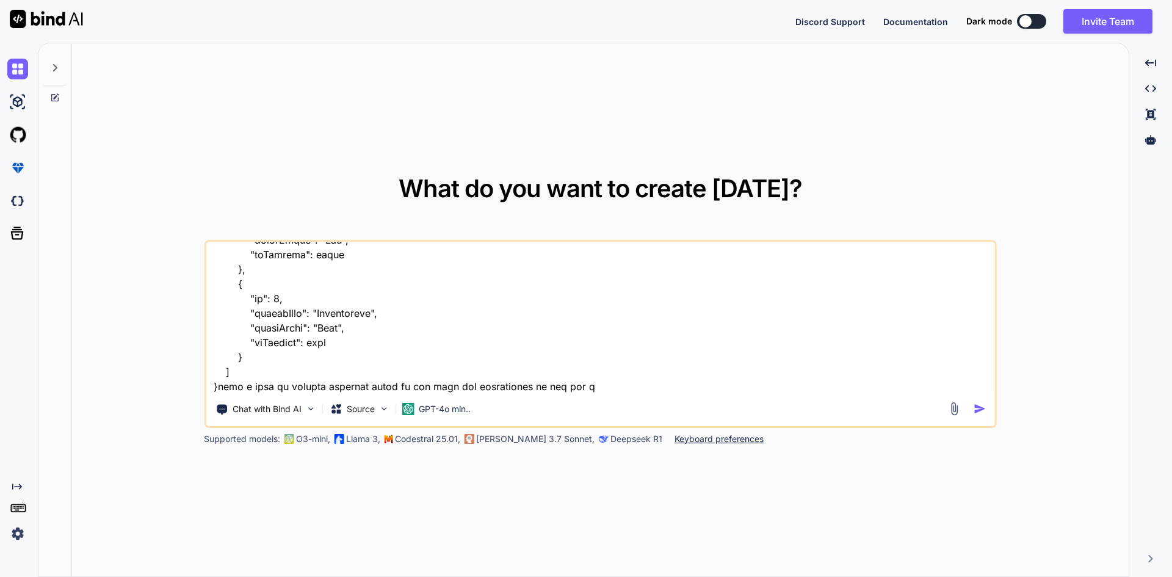
type textarea "{ "statusCode": 200, "status": true, "message": "Successfull", "token": null, "…"
type textarea "x"
type textarea "{ "statusCode": 200, "status": true, "message": "Successfull", "token": null, "…"
type textarea "x"
type textarea "{ "statusCode": 200, "status": true, "message": "Successfull", "token": null, "…"
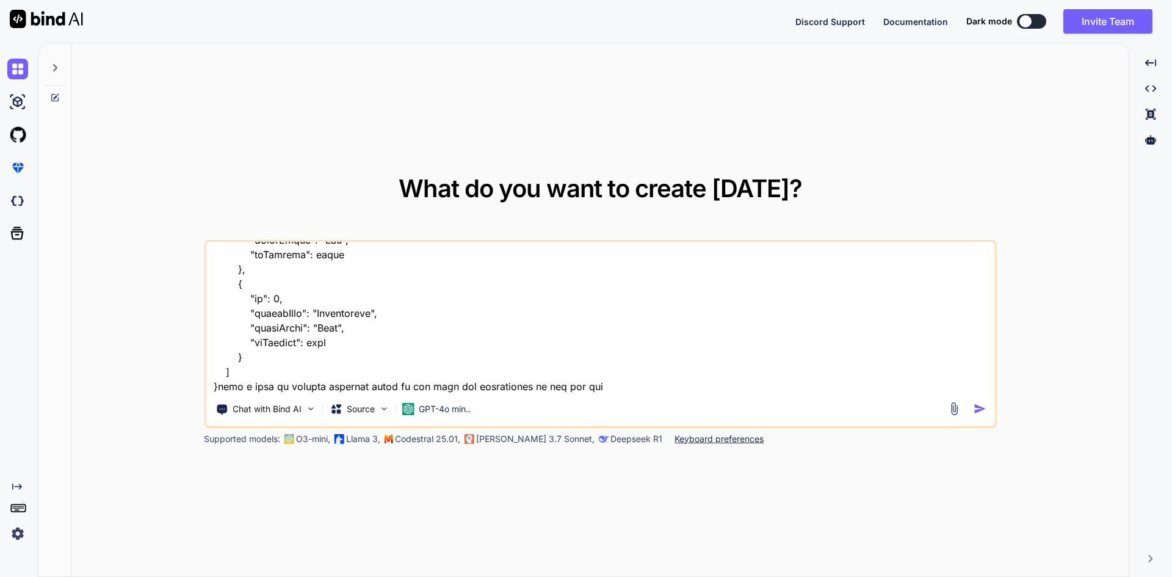
type textarea "x"
type textarea "{ "statusCode": 200, "status": true, "message": "Successfull", "token": null, "…"
type textarea "x"
type textarea "{ "statusCode": 200, "status": true, "message": "Successfull", "token": null, "…"
type textarea "x"
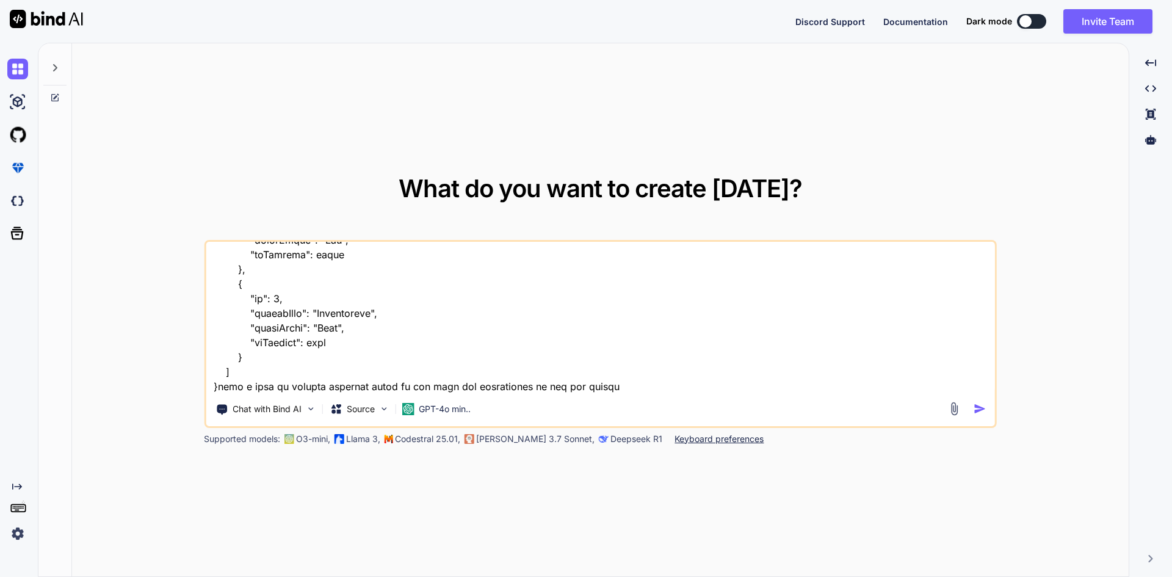
type textarea "{ "statusCode": 200, "status": true, "message": "Successfull", "token": null, "…"
type textarea "x"
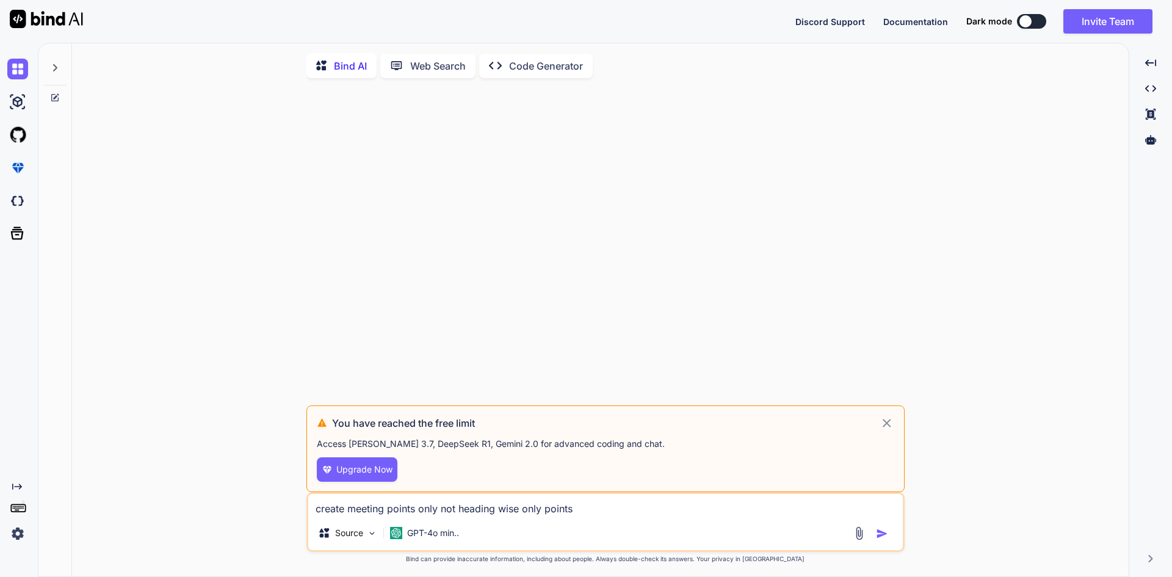
click at [591, 508] on textarea "create meeting points only not heading wise only points" at bounding box center [605, 505] width 594 height 22
drag, startPoint x: 583, startPoint y: 508, endPoint x: 329, endPoint y: 503, distance: 254.6
click at [330, 505] on textarea "create meeting points only not heading wise only points" at bounding box center [605, 505] width 594 height 22
click at [884, 424] on icon at bounding box center [886, 423] width 14 height 15
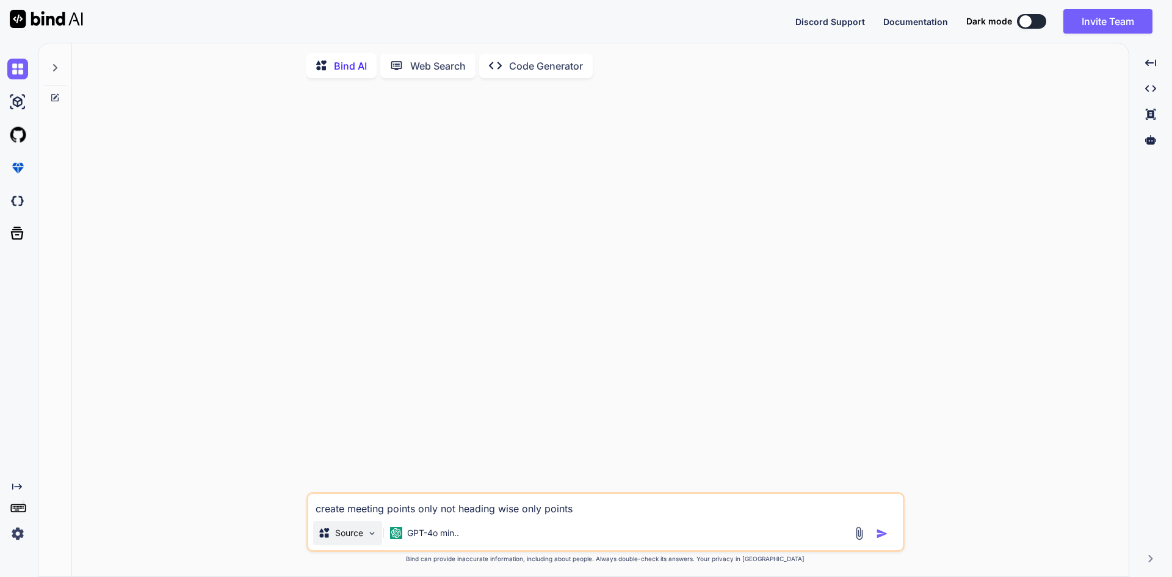
click at [367, 537] on img at bounding box center [372, 533] width 10 height 10
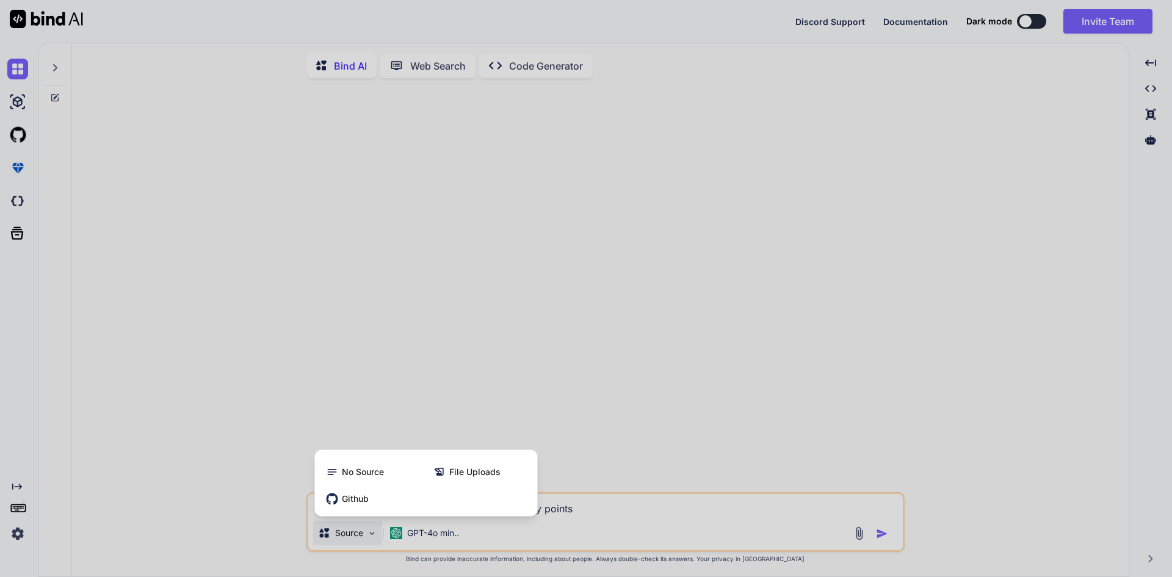
click at [509, 378] on div at bounding box center [586, 288] width 1172 height 577
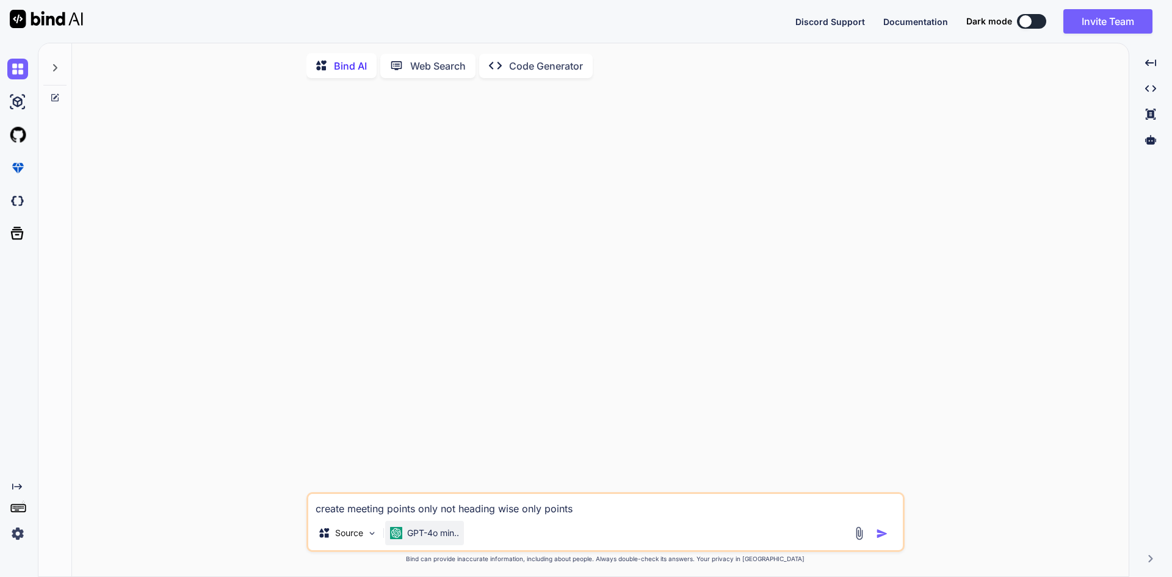
click at [452, 538] on p "GPT-4o min.." at bounding box center [433, 533] width 52 height 12
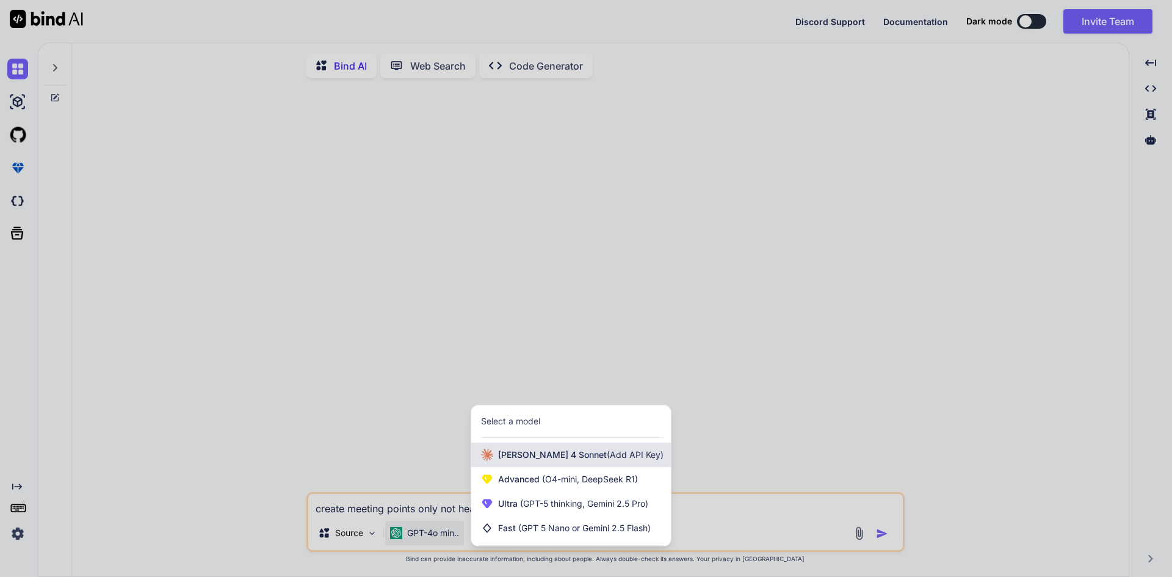
click at [607, 460] on span "(Add API Key)" at bounding box center [635, 454] width 57 height 10
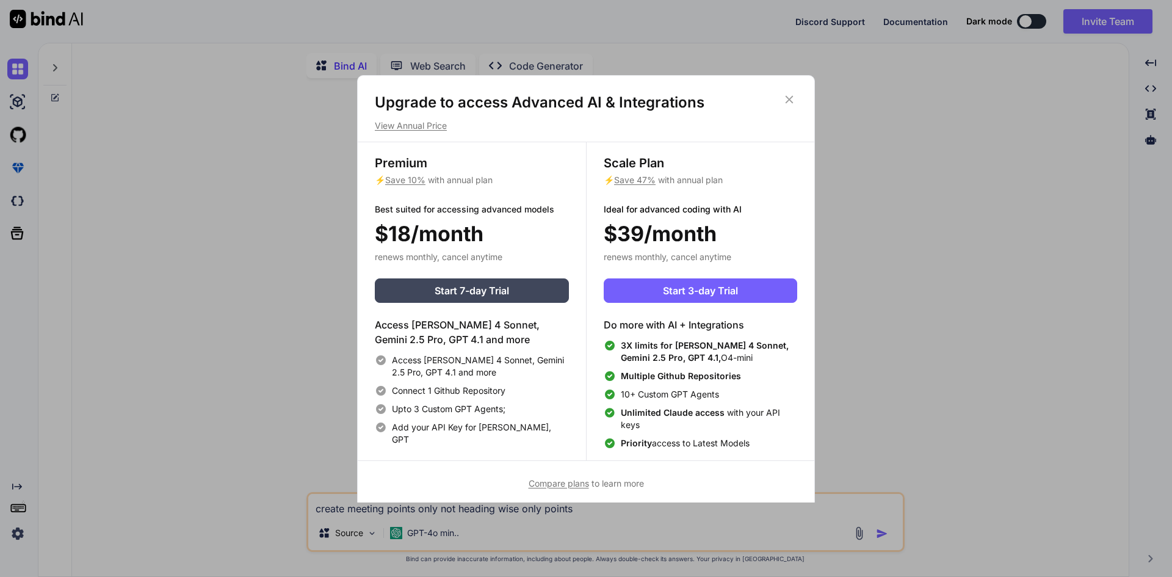
click at [790, 99] on icon at bounding box center [789, 99] width 8 height 8
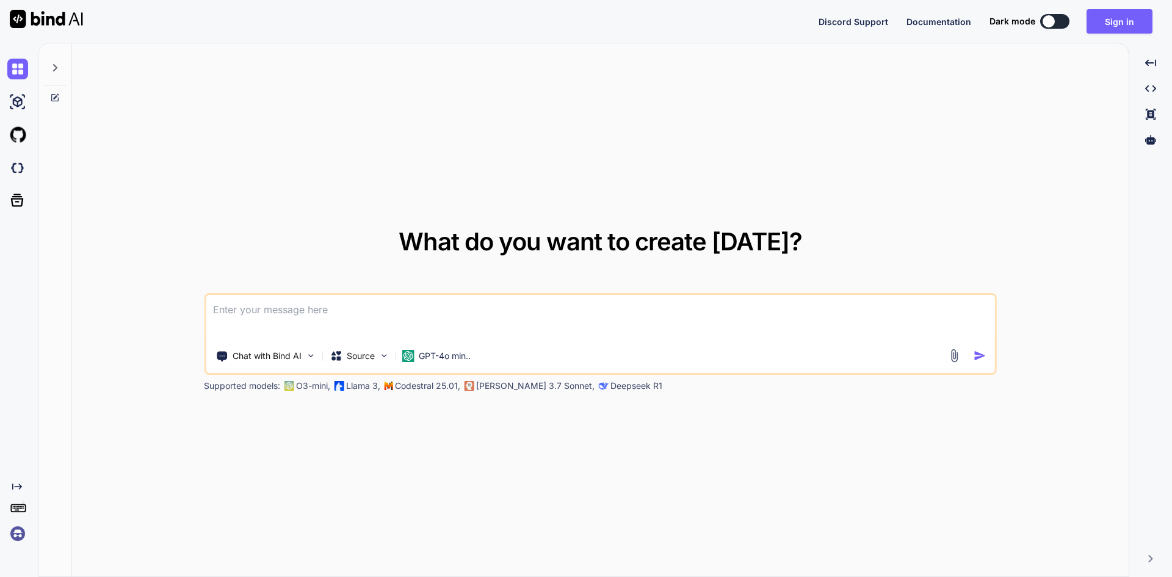
type textarea "x"
